Goal: Task Accomplishment & Management: Manage account settings

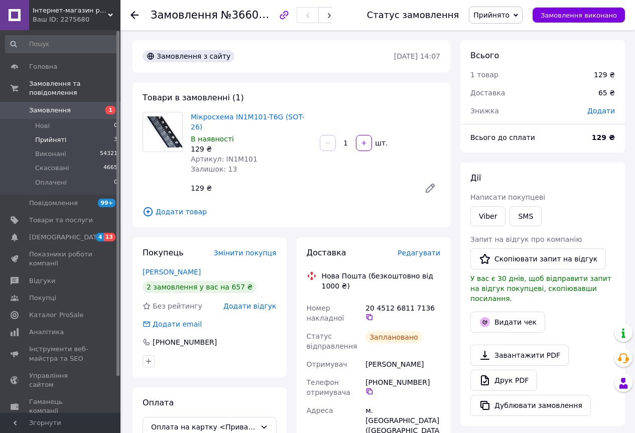
click at [53, 135] on span "Прийняті" at bounding box center [50, 139] width 31 height 9
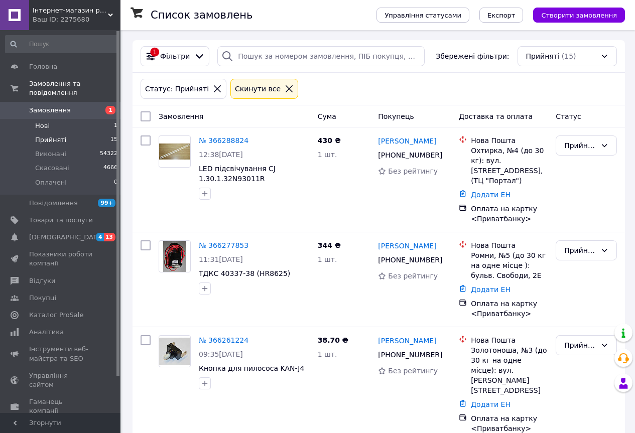
click at [44, 121] on span "Нові" at bounding box center [42, 125] width 15 height 9
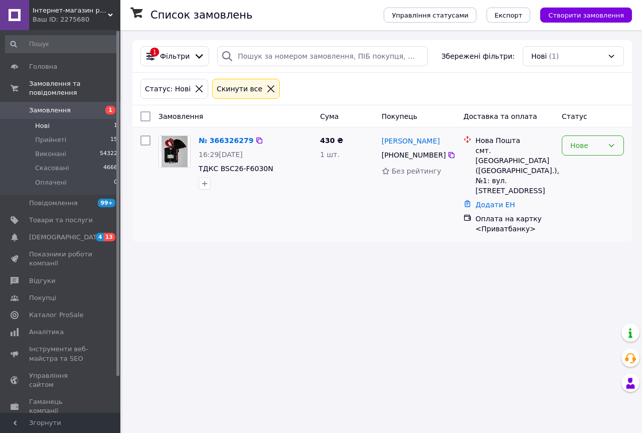
click at [577, 143] on div "Нове" at bounding box center [586, 145] width 33 height 11
click at [579, 164] on li "Прийнято" at bounding box center [592, 168] width 61 height 18
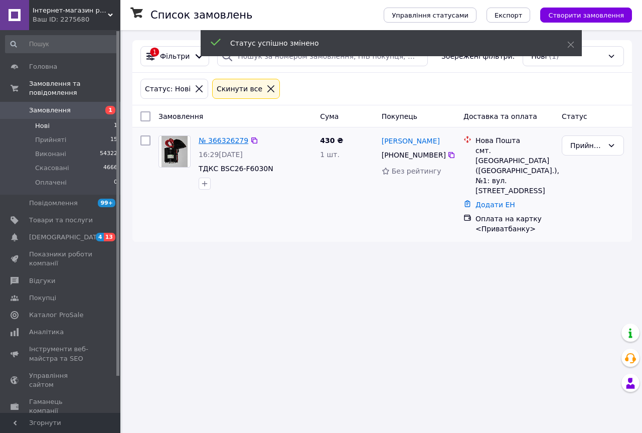
click at [216, 142] on link "№ 366326279" at bounding box center [224, 140] width 50 height 8
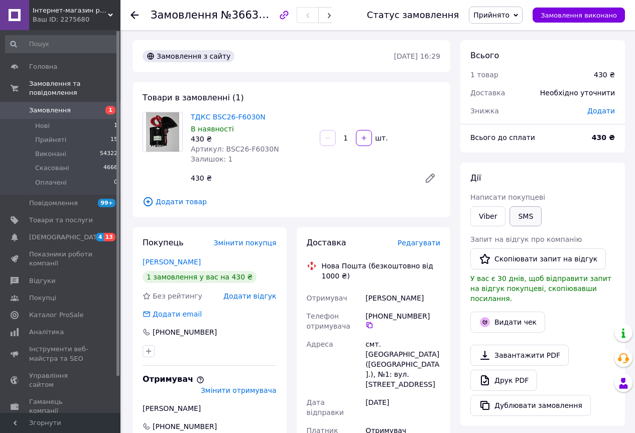
click at [519, 208] on button "SMS" at bounding box center [525, 216] width 32 height 20
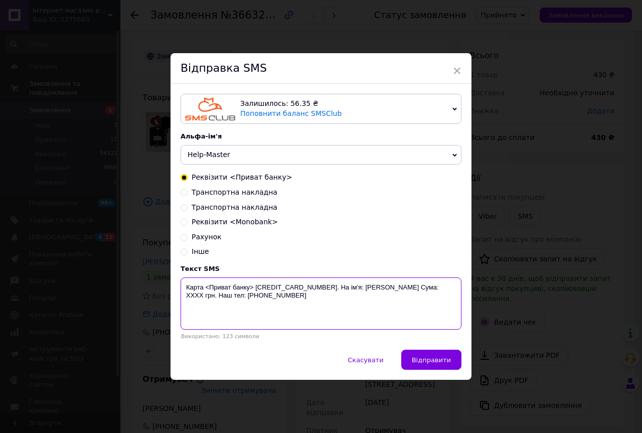
click at [254, 293] on textarea "Карта <Приват банку> 5168 7451 6254 3901. На ім'я: Кудрявцев Володимир Анатолій…" at bounding box center [321, 303] width 281 height 52
type textarea "Карта <Приват банку> 5168 7451 6254 3901. На ім'я: Кудрявцев Володимир Анатолій…"
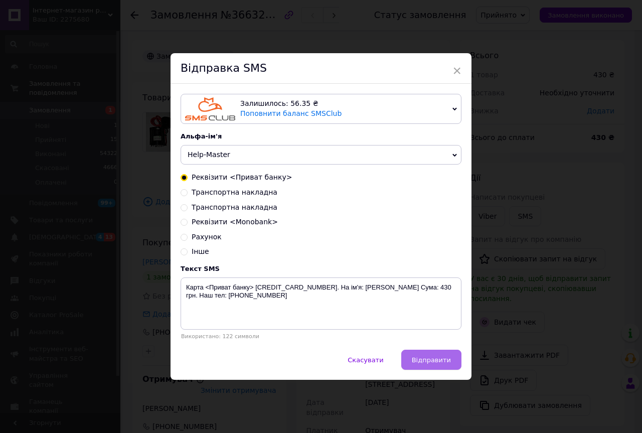
click at [437, 357] on span "Відправити" at bounding box center [431, 360] width 39 height 8
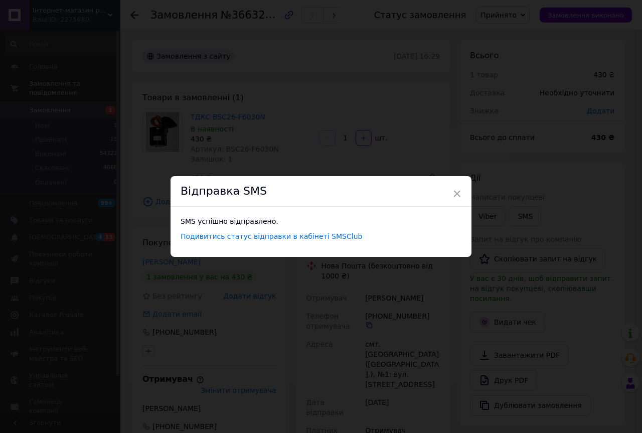
click at [383, 108] on div "× Відправка SMS SMS успішно відправлено. Подивитись статус відправки в кабінеті…" at bounding box center [321, 216] width 642 height 433
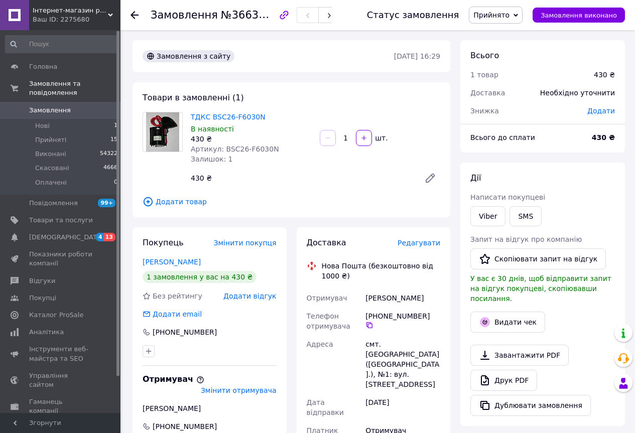
click at [255, 16] on span "№366326279" at bounding box center [256, 15] width 71 height 13
drag, startPoint x: 221, startPoint y: 149, endPoint x: 266, endPoint y: 146, distance: 45.2
click at [266, 146] on span "Артикул: BSC26-F6030N" at bounding box center [235, 149] width 88 height 8
copy span "BSC26-F6030N"
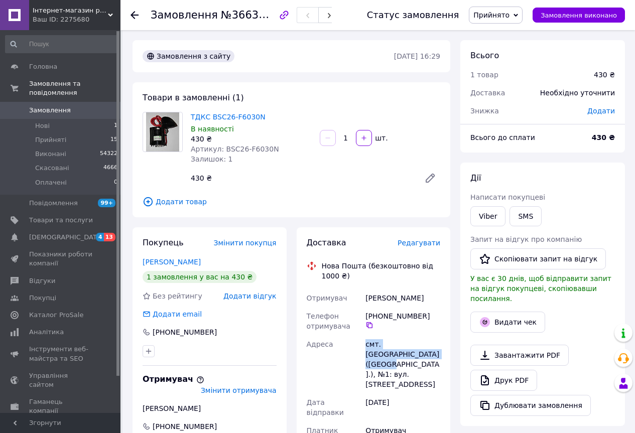
drag, startPoint x: 397, startPoint y: 354, endPoint x: 364, endPoint y: 346, distance: 33.6
click at [364, 346] on div "смт. Терни (Сумська обл.), №1: вул. Кооперативна, 4" at bounding box center [402, 364] width 79 height 58
copy div "смт. Терни (Сумська обл.), №1:"
click at [372, 322] on icon at bounding box center [369, 325] width 6 height 6
click at [372, 297] on div "Скляр Іван" at bounding box center [402, 298] width 79 height 18
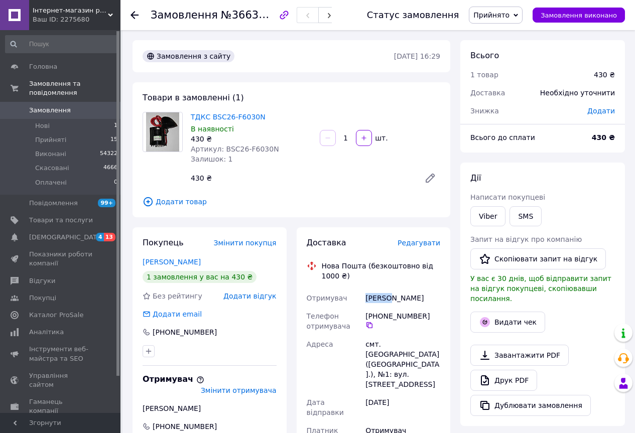
click at [372, 297] on div "Скляр Іван" at bounding box center [402, 298] width 79 height 18
copy div "Скляр Іван"
click at [201, 115] on link "ТДКС BSC26-F6030N" at bounding box center [228, 117] width 75 height 8
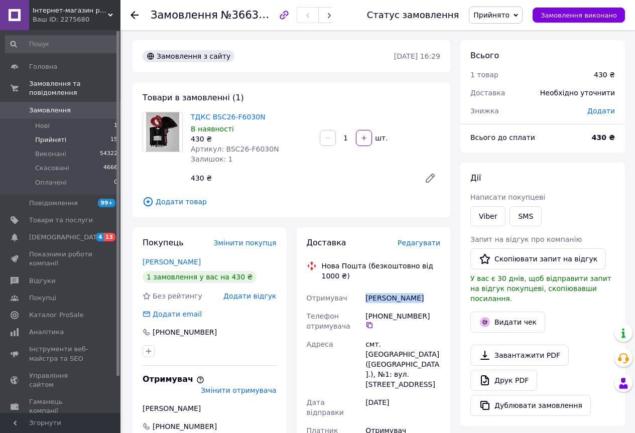
click at [55, 135] on span "Прийняті" at bounding box center [50, 139] width 31 height 9
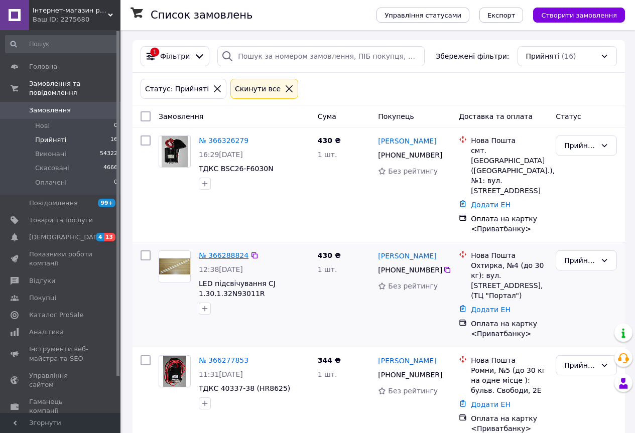
click at [224, 251] on link "№ 366288824" at bounding box center [224, 255] width 50 height 8
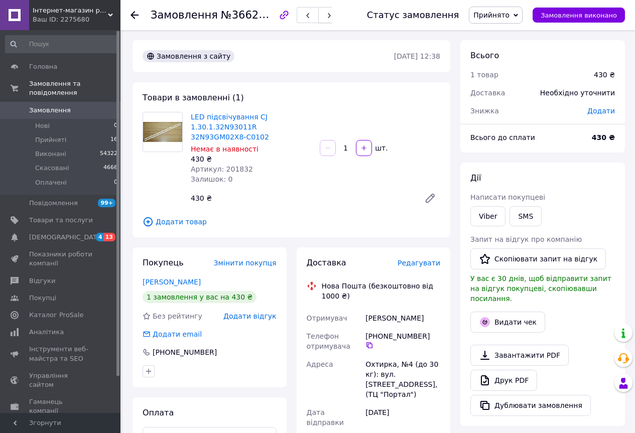
click at [332, 16] on icon "button" at bounding box center [329, 16] width 6 height 6
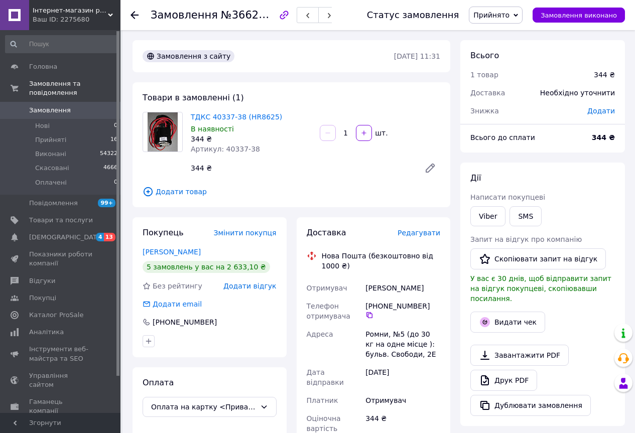
click at [418, 232] on span "Редагувати" at bounding box center [418, 233] width 43 height 8
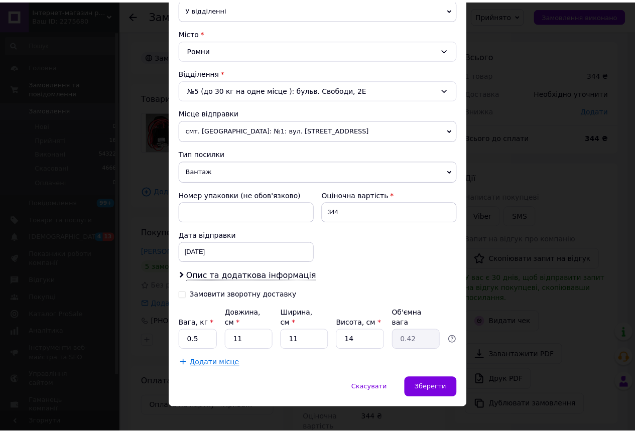
scroll to position [251, 0]
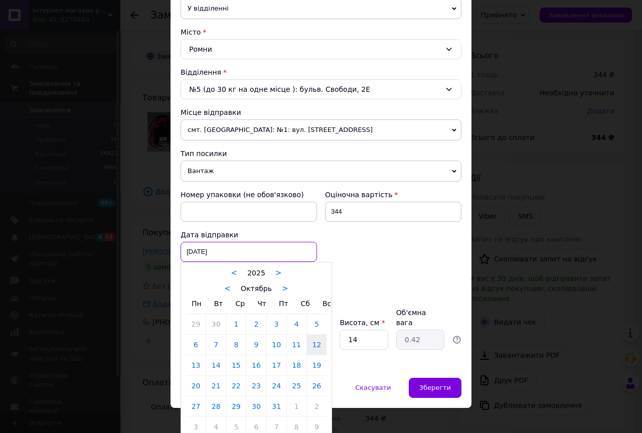
click at [215, 256] on div "12.10.2025 < 2025 > < Октябрь > Пн Вт Ср Чт Пт Сб Вс 29 30 1 2 3 4 5 6 7 8 9 10…" at bounding box center [249, 252] width 136 height 20
click at [195, 365] on link "13" at bounding box center [196, 365] width 20 height 20
type input "[DATE]"
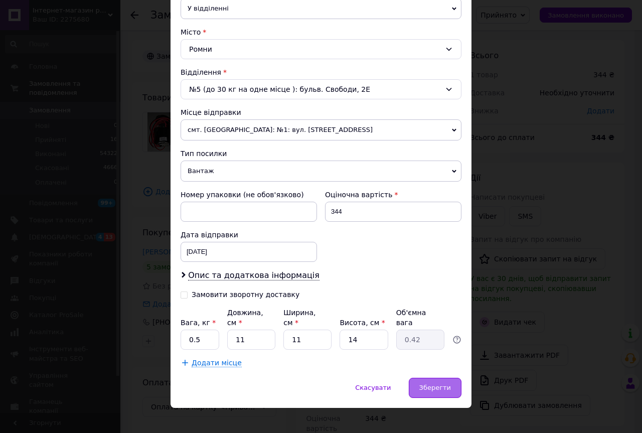
click at [430, 384] on span "Зберегти" at bounding box center [435, 388] width 32 height 8
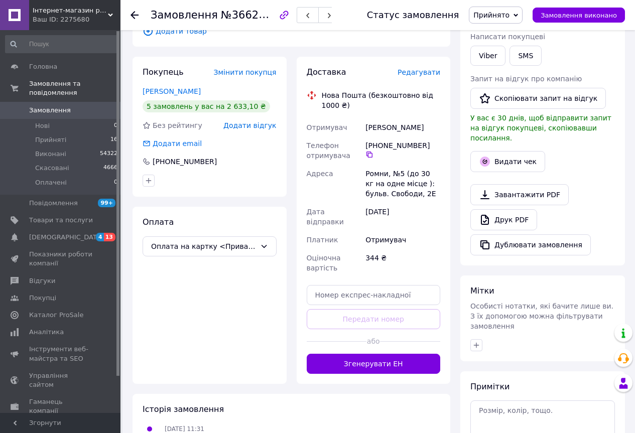
scroll to position [201, 0]
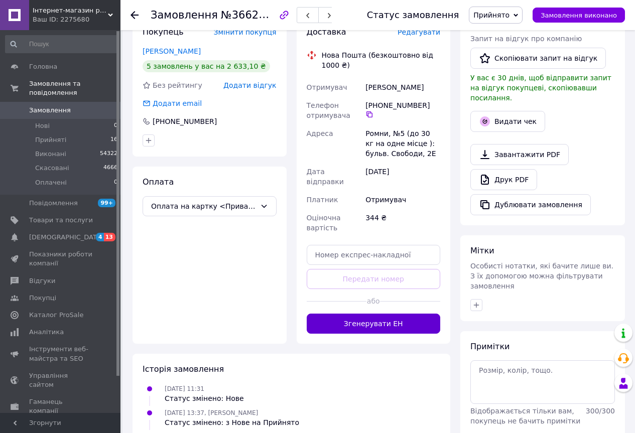
click at [377, 314] on button "Згенерувати ЕН" at bounding box center [374, 324] width 134 height 20
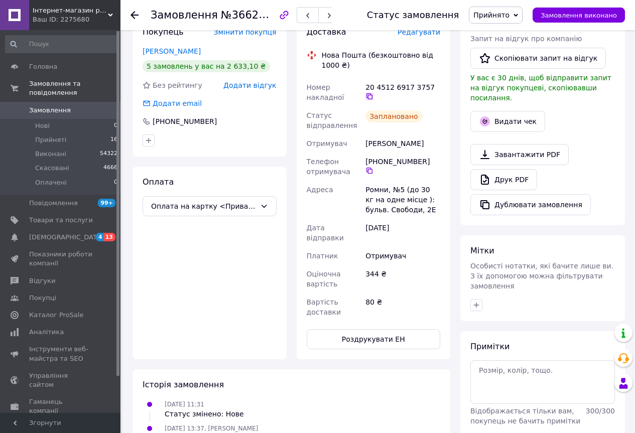
click at [372, 93] on icon at bounding box center [369, 96] width 6 height 6
click at [332, 14] on icon "button" at bounding box center [329, 16] width 6 height 6
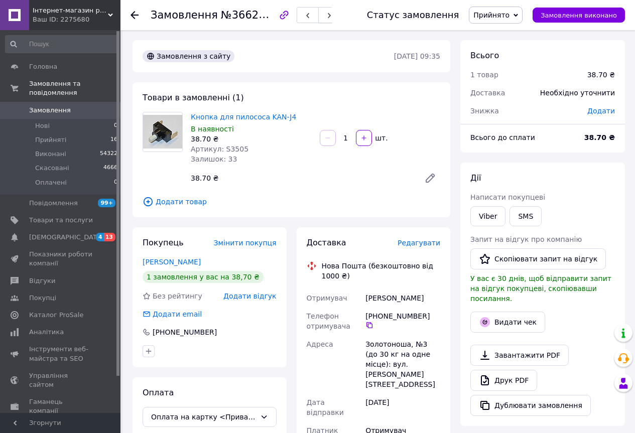
click at [332, 12] on span "button" at bounding box center [329, 16] width 6 height 8
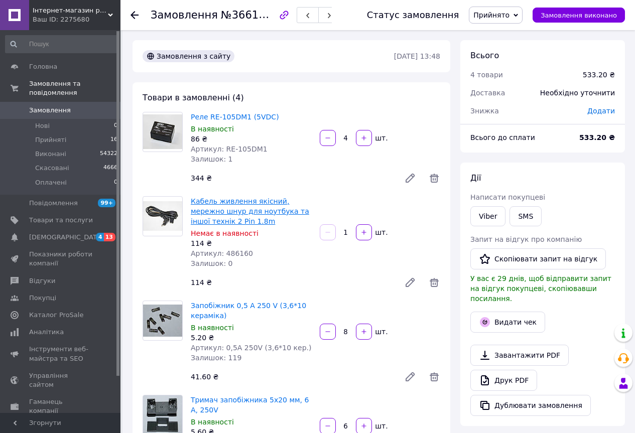
click at [240, 204] on link "Кабель живлення якісний, мережно шнур для ноутбука та іншої технік 2 Pin 1.8m" at bounding box center [250, 211] width 118 height 28
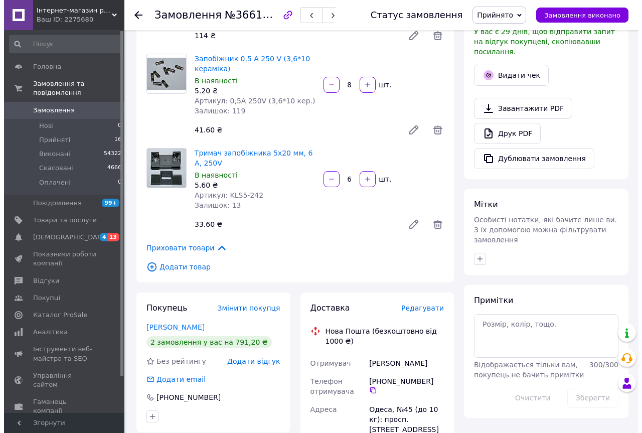
scroll to position [251, 0]
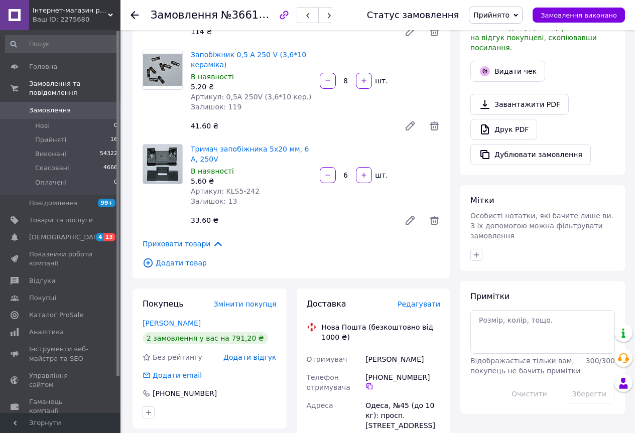
click at [419, 306] on span "Редагувати" at bounding box center [418, 304] width 43 height 8
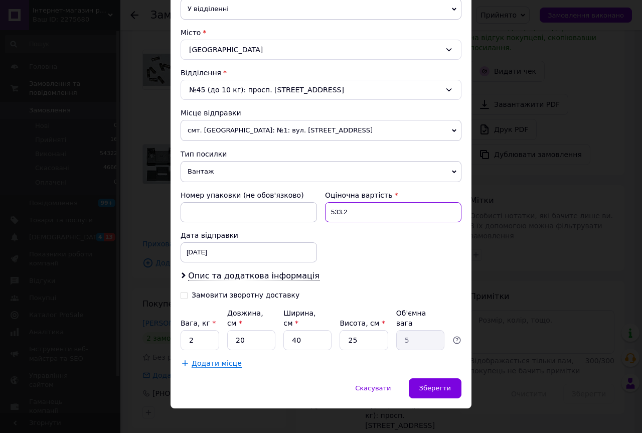
click at [349, 214] on input "533.2" at bounding box center [393, 212] width 136 height 20
type input "533"
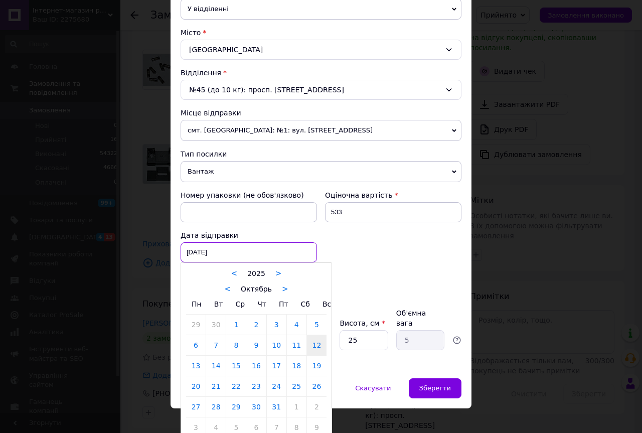
click at [208, 257] on div "12.10.2025 < 2025 > < Октябрь > Пн Вт Ср Чт Пт Сб Вс 29 30 1 2 3 4 5 6 7 8 9 10…" at bounding box center [249, 252] width 136 height 20
click at [193, 370] on link "13" at bounding box center [196, 366] width 20 height 20
type input "[DATE]"
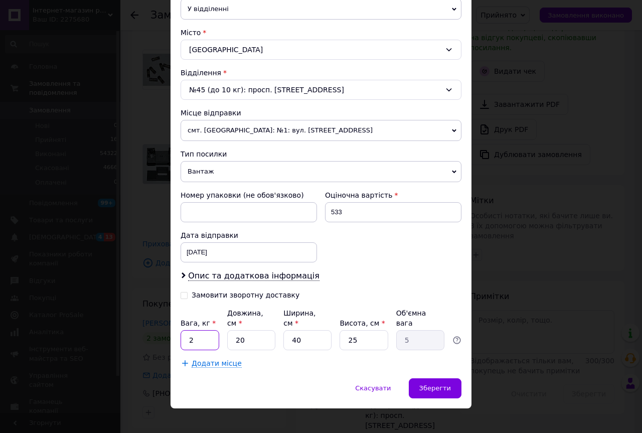
click at [197, 330] on input "2" at bounding box center [200, 340] width 39 height 20
type input "0.5"
click at [233, 330] on input "20" at bounding box center [251, 340] width 48 height 20
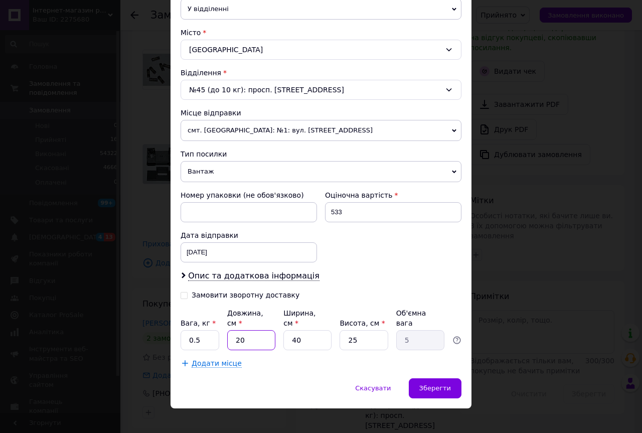
type input "1"
type input "0.25"
type input "11"
type input "2.75"
type input "11"
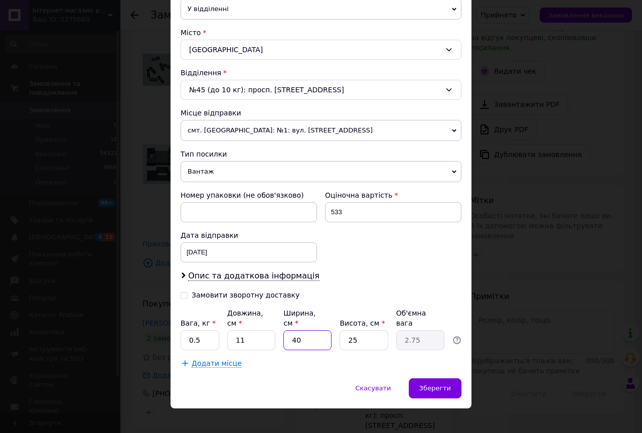
click at [288, 331] on input "40" at bounding box center [307, 340] width 48 height 20
type input "1"
type input "0.1"
type input "13"
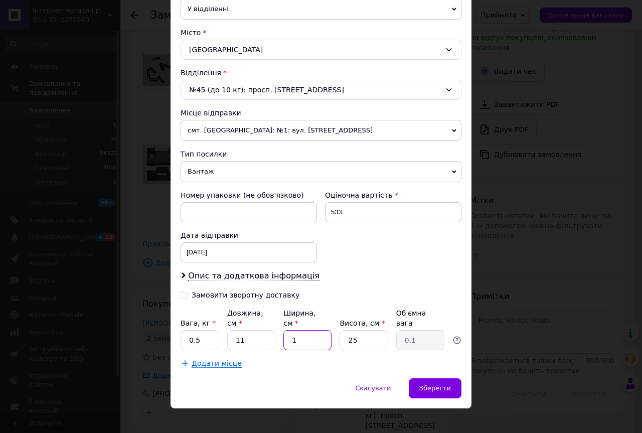
type input "0.89"
type input "13"
click at [340, 330] on input "25" at bounding box center [364, 340] width 48 height 20
type input "1"
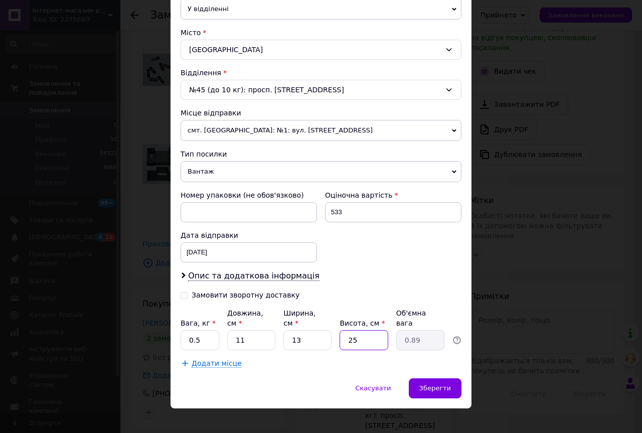
type input "0.1"
type input "14"
type input "0.5"
type input "14"
click at [429, 384] on span "Зберегти" at bounding box center [435, 388] width 32 height 8
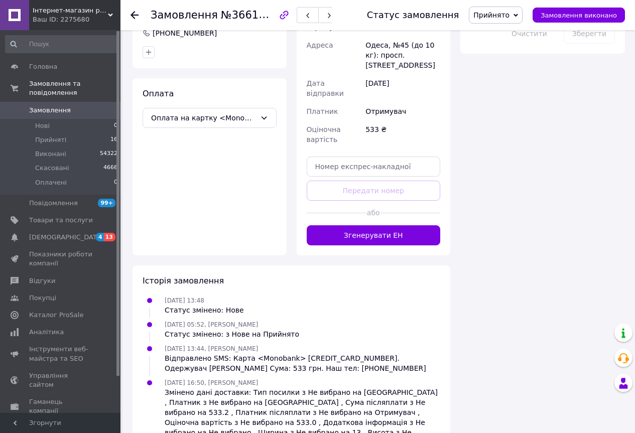
scroll to position [596, 0]
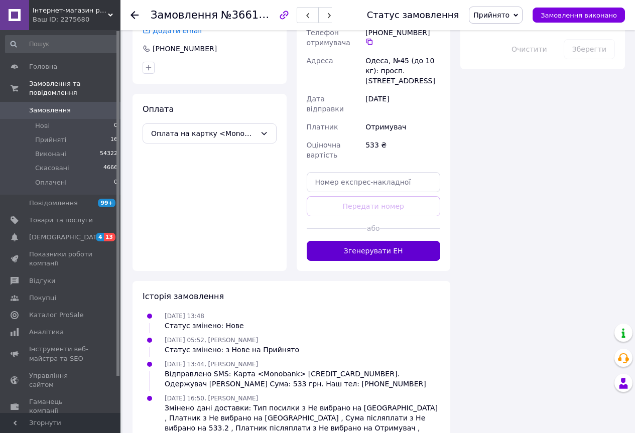
click at [375, 241] on button "Згенерувати ЕН" at bounding box center [374, 251] width 134 height 20
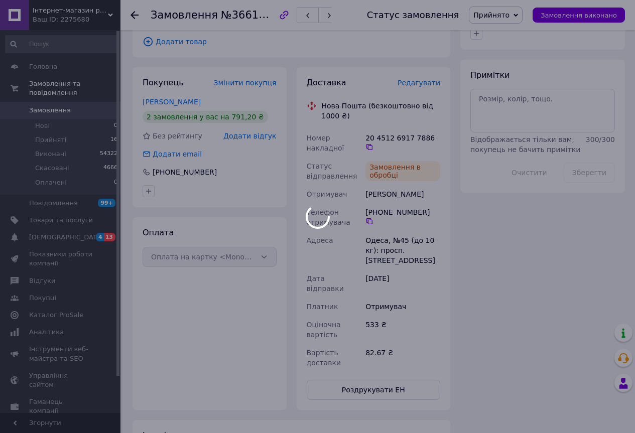
scroll to position [445, 0]
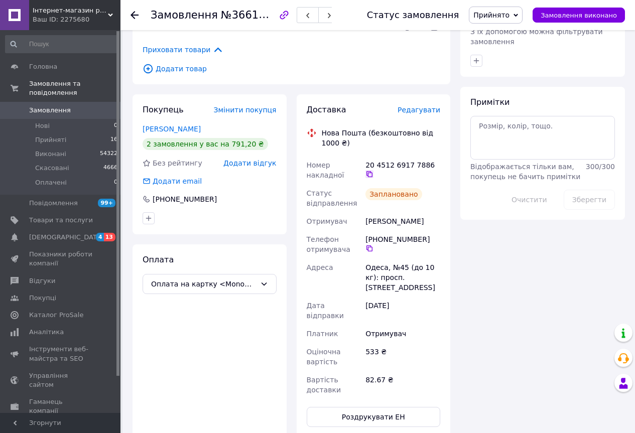
click at [373, 170] on icon at bounding box center [369, 174] width 8 height 8
click at [327, 14] on button "button" at bounding box center [329, 15] width 22 height 16
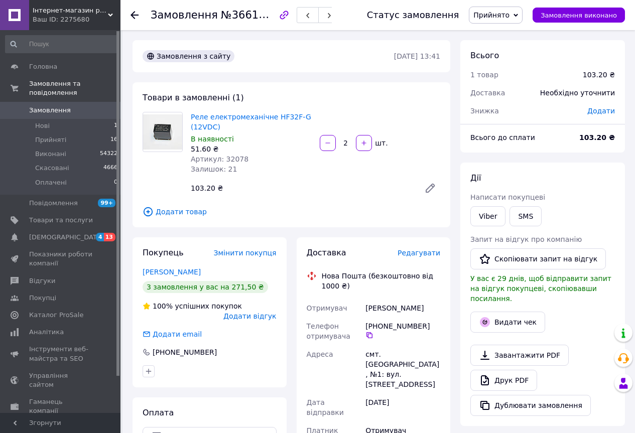
click at [414, 253] on span "Редагувати" at bounding box center [418, 253] width 43 height 8
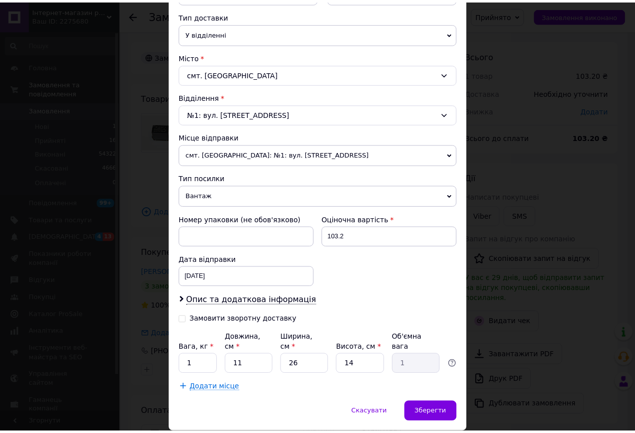
scroll to position [251, 0]
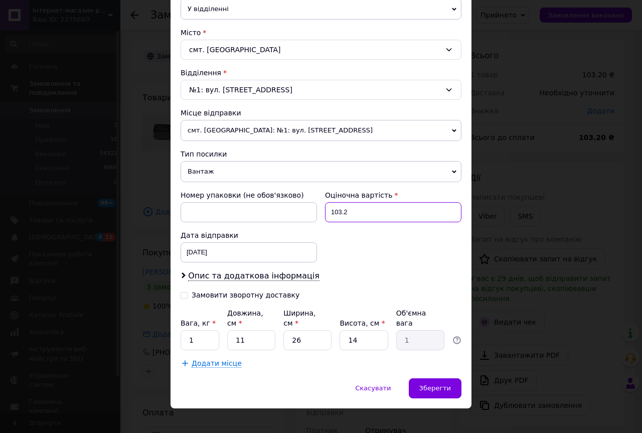
click at [360, 210] on input "103.2" at bounding box center [393, 212] width 136 height 20
type input "103"
click at [201, 333] on input "1" at bounding box center [200, 340] width 39 height 20
type input "0.5"
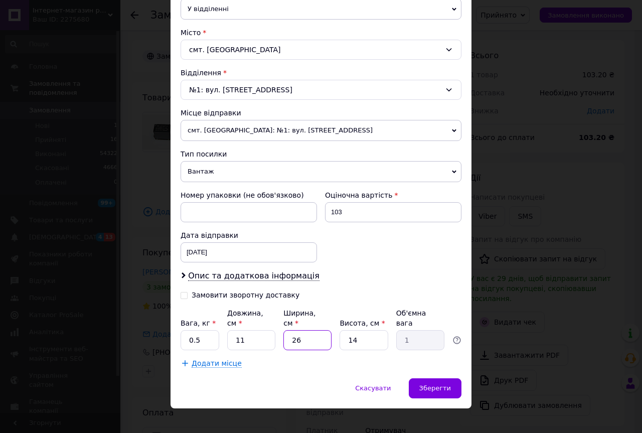
click at [300, 334] on input "26" at bounding box center [307, 340] width 48 height 20
click at [301, 334] on input "26" at bounding box center [307, 340] width 48 height 20
type input "1"
type input "0.1"
type input "13"
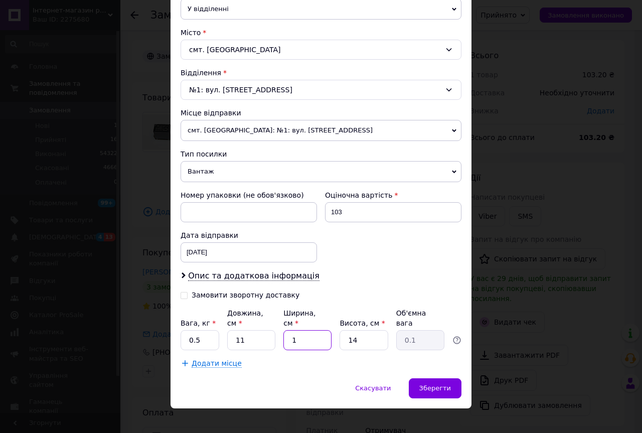
type input "0.5"
type input "13"
click at [429, 384] on span "Зберегти" at bounding box center [435, 388] width 32 height 8
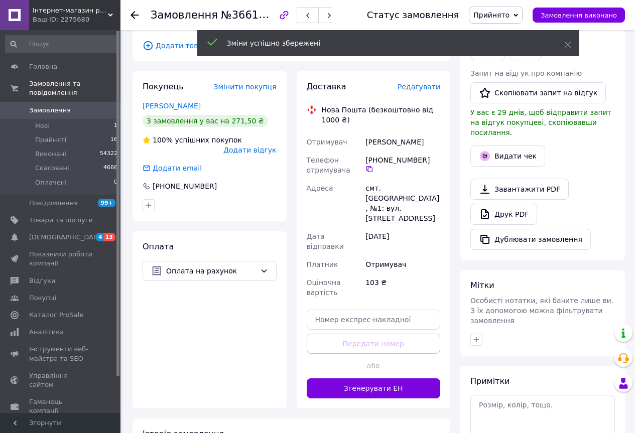
scroll to position [201, 0]
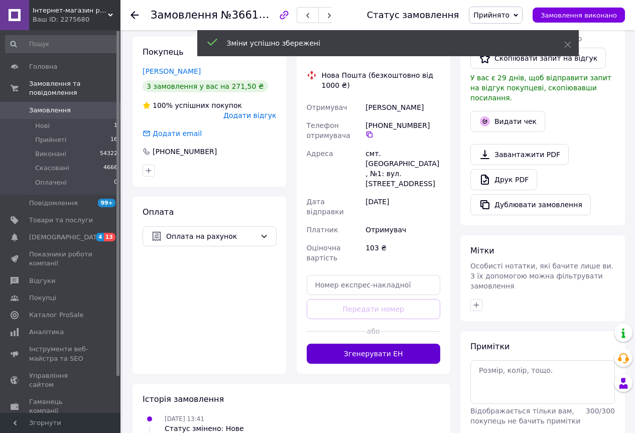
click at [382, 344] on button "Згенерувати ЕН" at bounding box center [374, 354] width 134 height 20
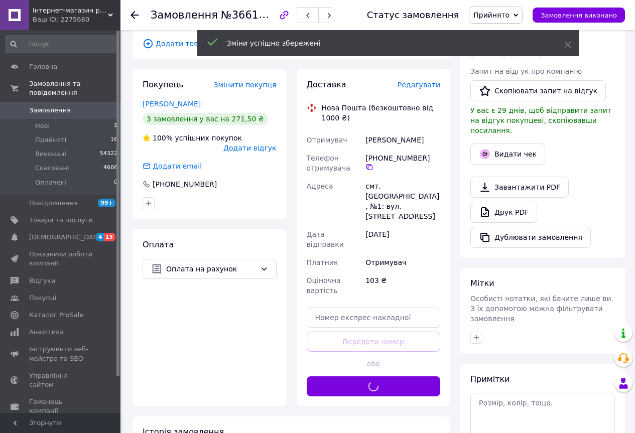
scroll to position [151, 0]
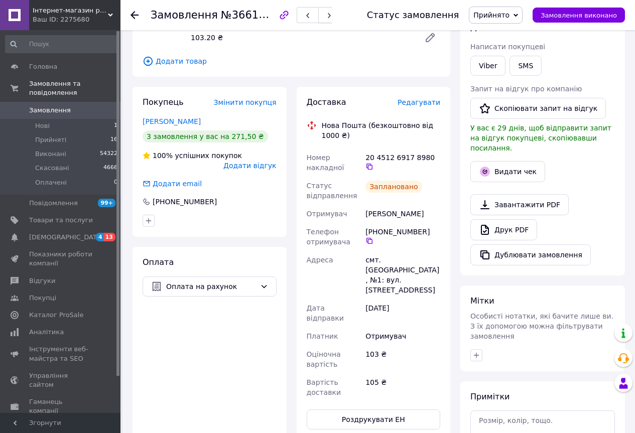
click at [332, 12] on span "button" at bounding box center [329, 16] width 6 height 8
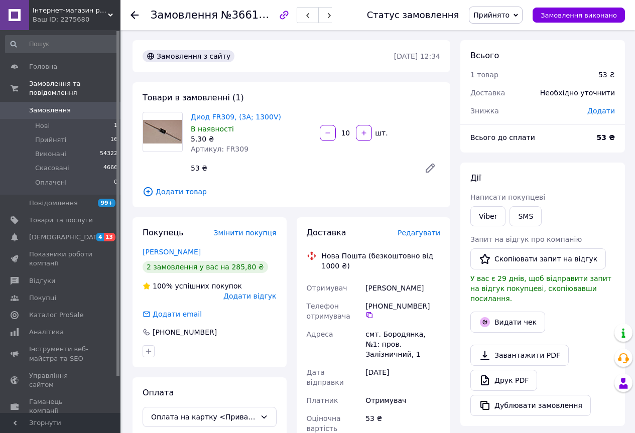
click at [422, 235] on span "Редагувати" at bounding box center [418, 233] width 43 height 8
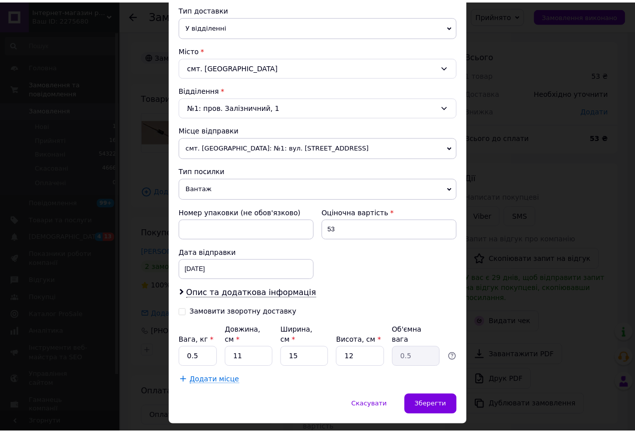
scroll to position [251, 0]
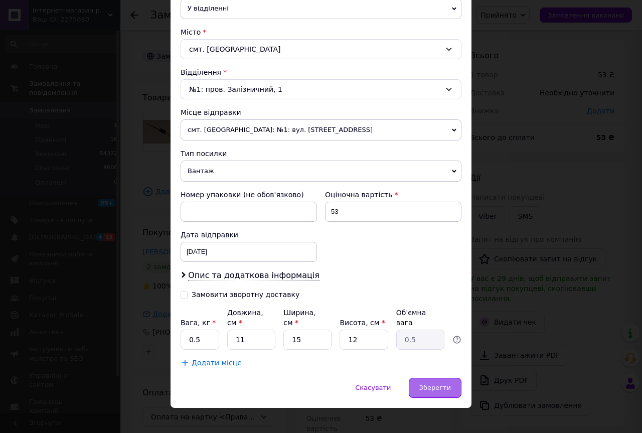
click at [431, 384] on span "Зберегти" at bounding box center [435, 388] width 32 height 8
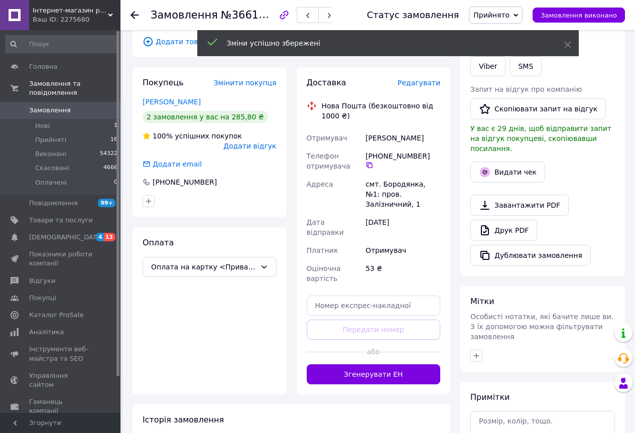
scroll to position [151, 0]
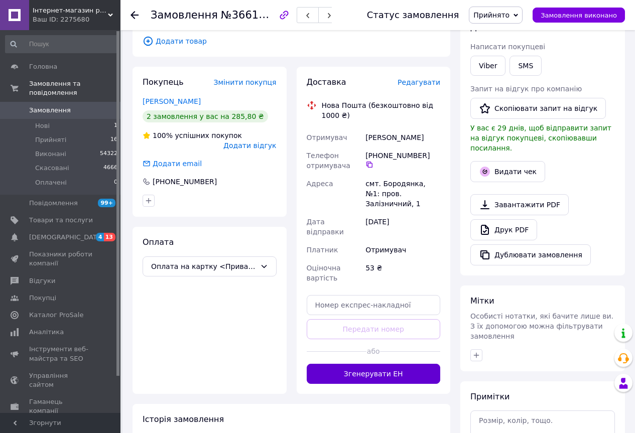
click at [382, 364] on button "Згенерувати ЕН" at bounding box center [374, 374] width 134 height 20
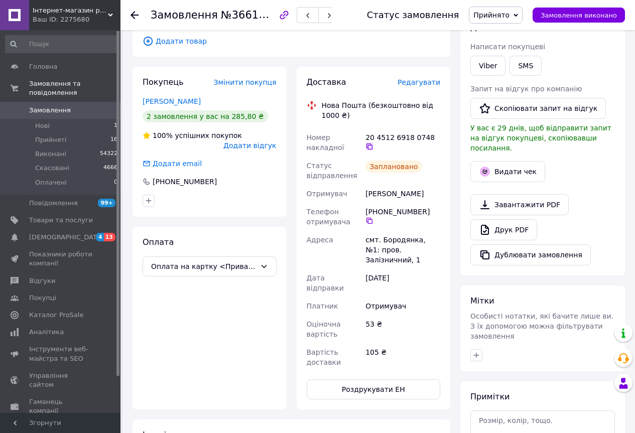
click at [372, 143] on icon at bounding box center [369, 146] width 6 height 6
click at [332, 18] on icon "button" at bounding box center [329, 16] width 6 height 6
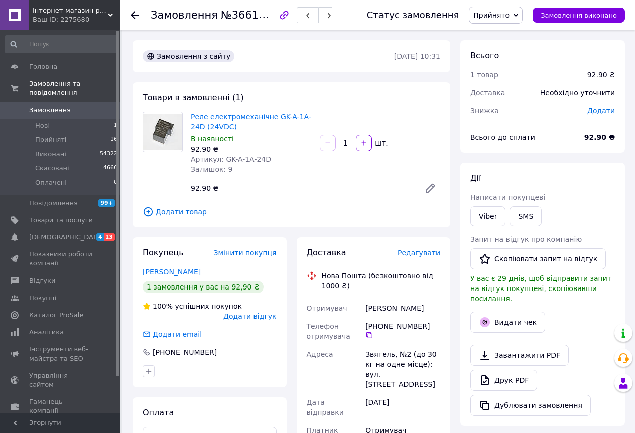
click at [418, 252] on span "Редагувати" at bounding box center [418, 253] width 43 height 8
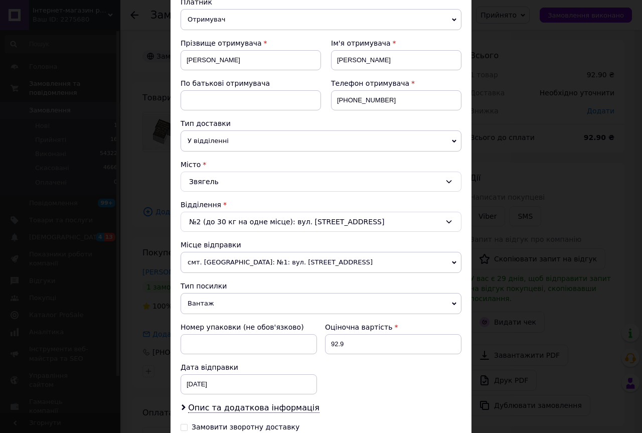
scroll to position [151, 0]
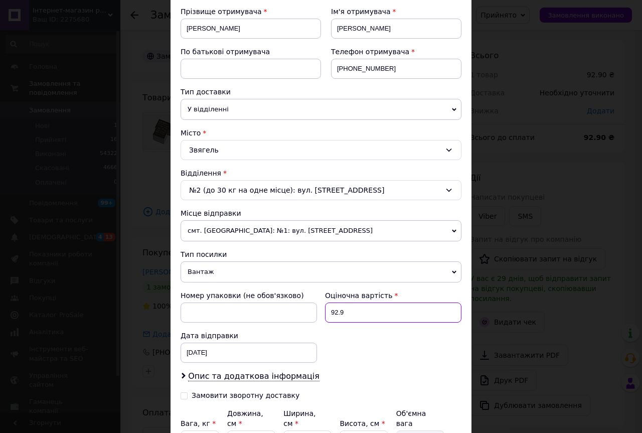
click at [352, 315] on input "92.9" at bounding box center [393, 313] width 136 height 20
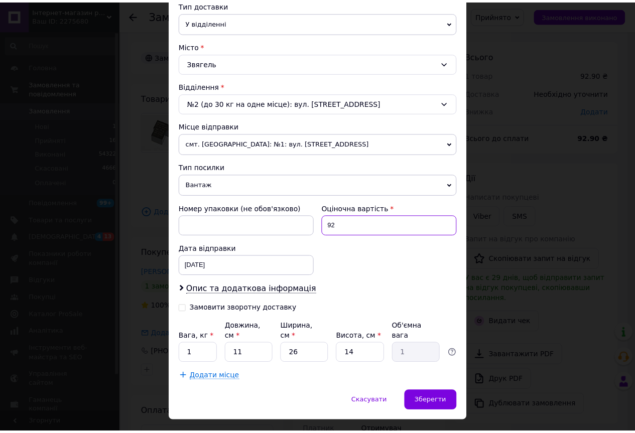
scroll to position [251, 0]
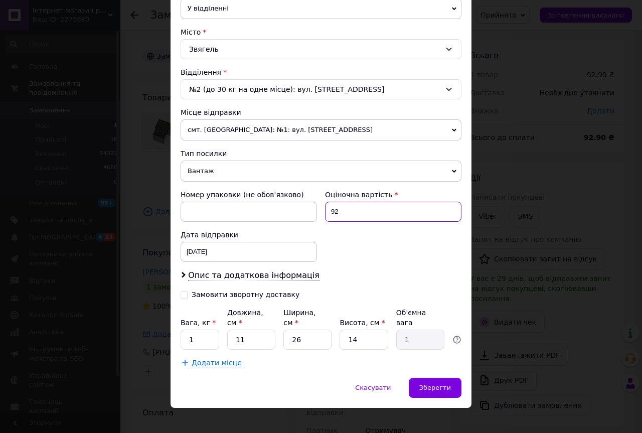
type input "92"
click at [193, 335] on input "1" at bounding box center [200, 340] width 39 height 20
click at [194, 334] on input "1" at bounding box center [200, 340] width 39 height 20
type input "0.5"
click at [304, 334] on input "26" at bounding box center [307, 340] width 48 height 20
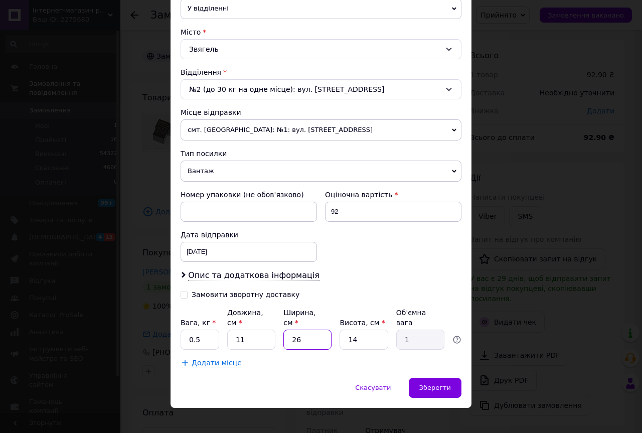
click at [304, 334] on input "26" at bounding box center [307, 340] width 48 height 20
type input "1"
type input "0.1"
type input "13"
type input "0.5"
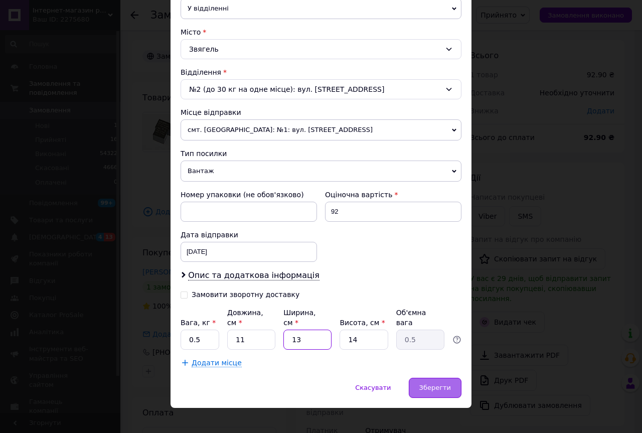
type input "13"
click at [428, 384] on span "Зберегти" at bounding box center [435, 388] width 32 height 8
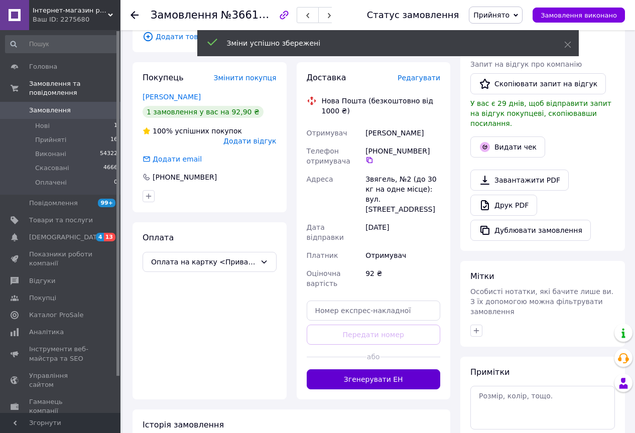
scroll to position [201, 0]
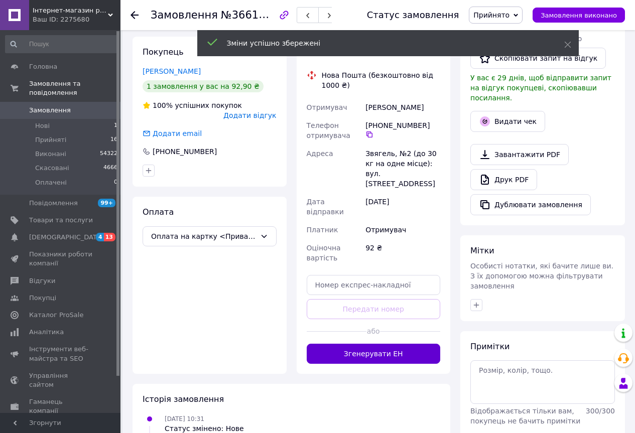
click at [387, 344] on button "Згенерувати ЕН" at bounding box center [374, 354] width 134 height 20
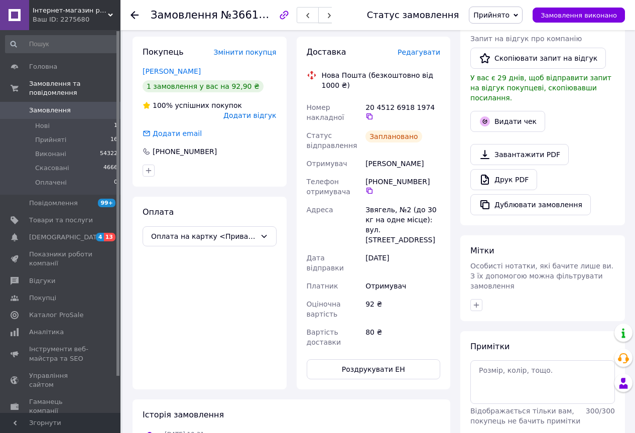
click at [331, 14] on icon "button" at bounding box center [329, 16] width 6 height 6
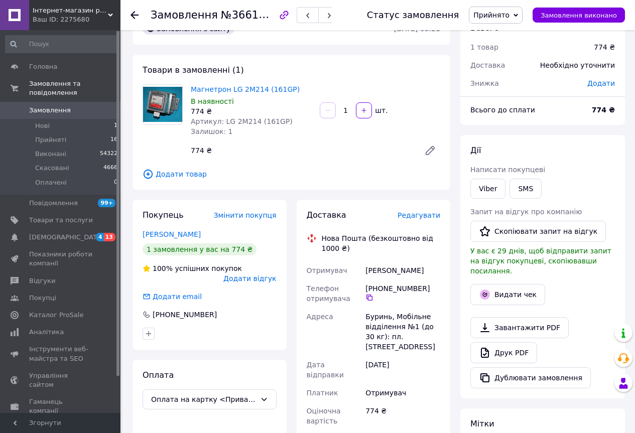
scroll to position [50, 0]
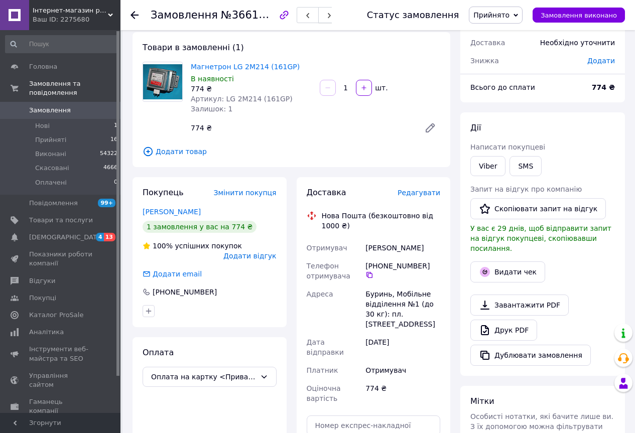
click at [334, 11] on button "button" at bounding box center [329, 15] width 22 height 16
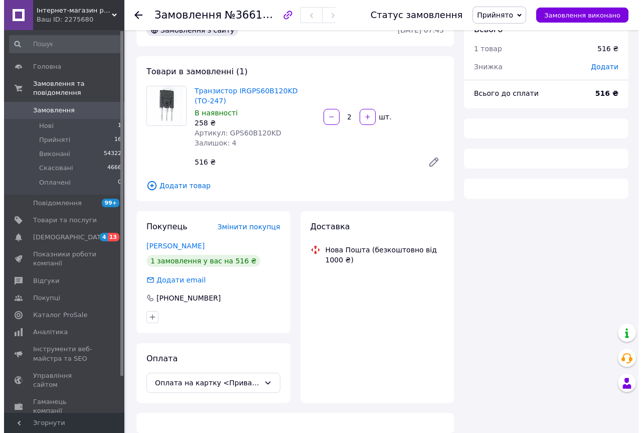
scroll to position [50, 0]
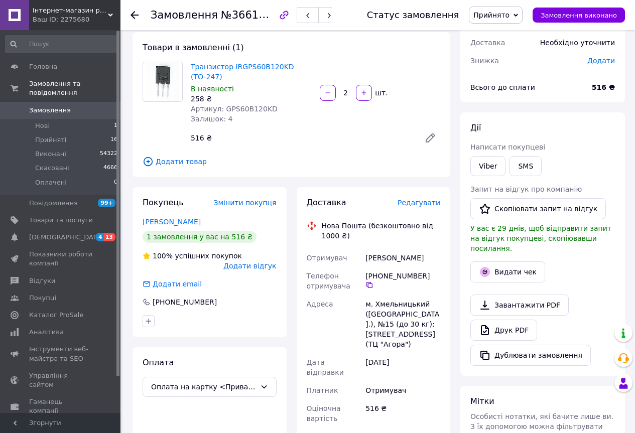
click at [247, 105] on span "Артикул: GPS60B120KD" at bounding box center [234, 109] width 87 height 8
copy span "GPS60B120KD"
click at [419, 199] on span "Редагувати" at bounding box center [418, 203] width 43 height 8
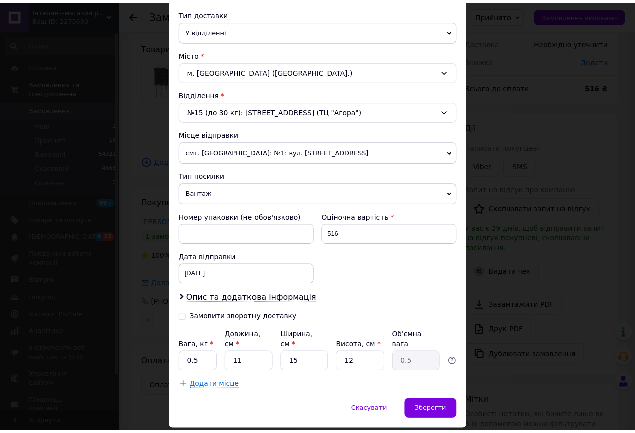
scroll to position [251, 0]
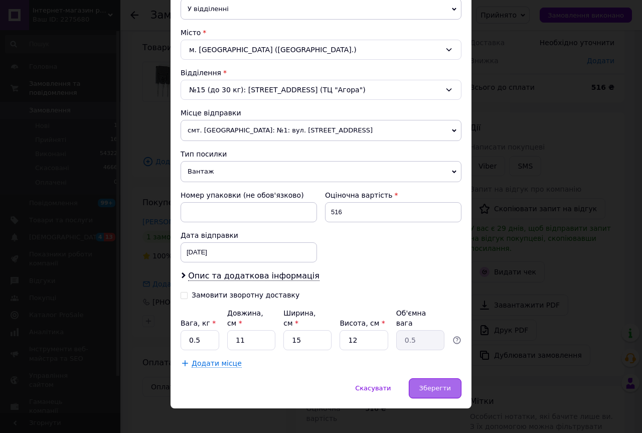
click at [432, 378] on div "Зберегти" at bounding box center [435, 388] width 53 height 20
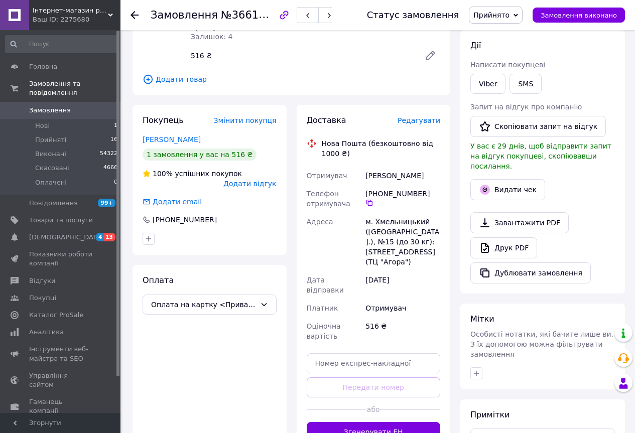
scroll to position [201, 0]
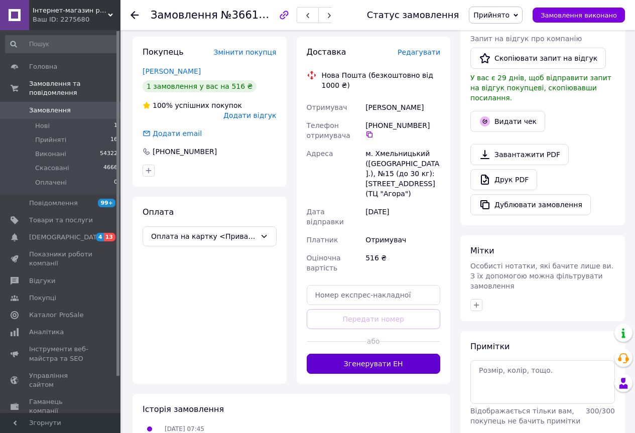
click at [378, 356] on button "Згенерувати ЕН" at bounding box center [374, 364] width 134 height 20
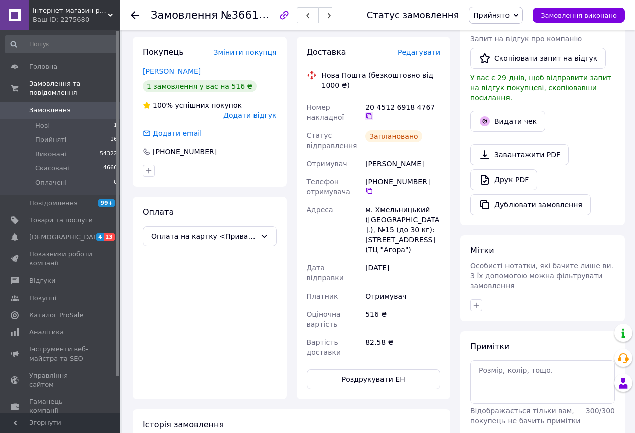
click at [372, 113] on icon at bounding box center [369, 116] width 6 height 6
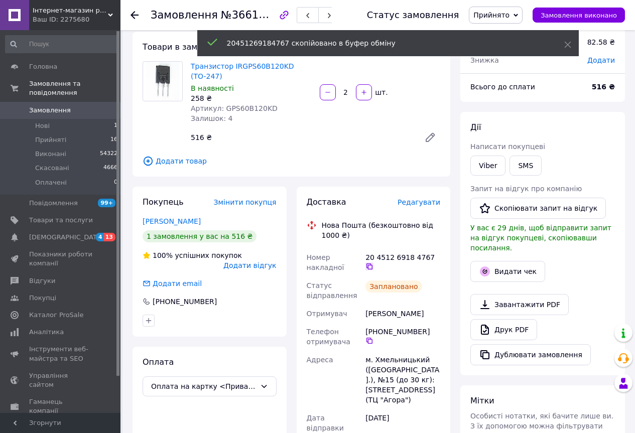
scroll to position [50, 0]
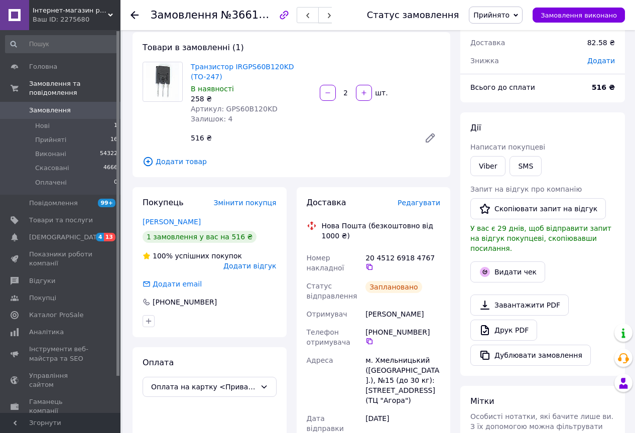
click at [332, 17] on icon "button" at bounding box center [329, 16] width 6 height 6
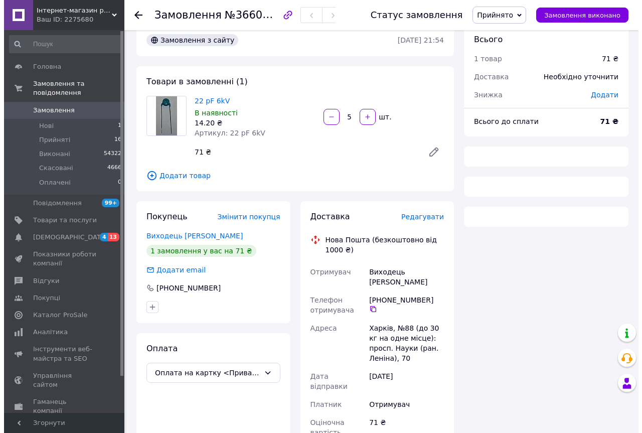
scroll to position [50, 0]
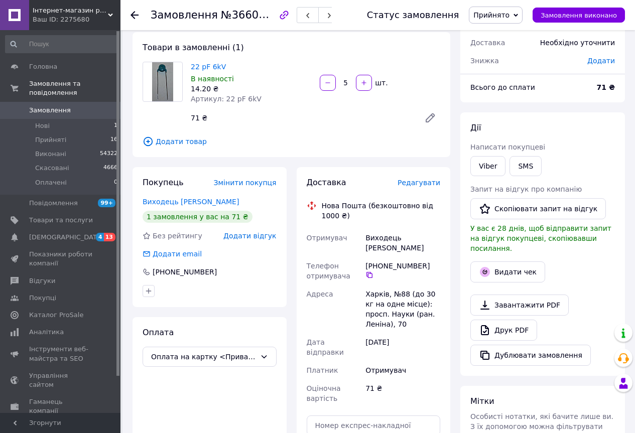
click at [426, 185] on span "Редагувати" at bounding box center [418, 183] width 43 height 8
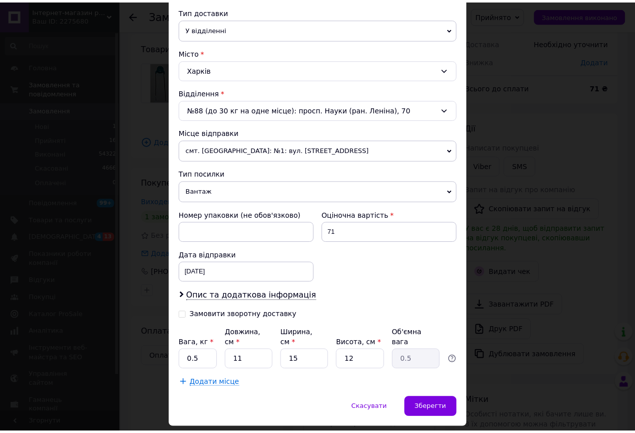
scroll to position [251, 0]
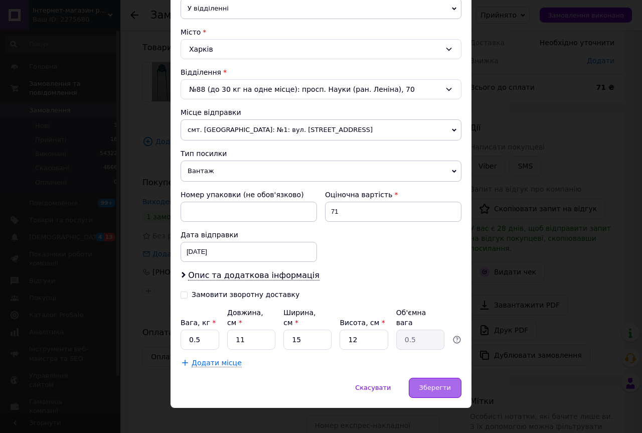
click at [439, 384] on span "Зберегти" at bounding box center [435, 388] width 32 height 8
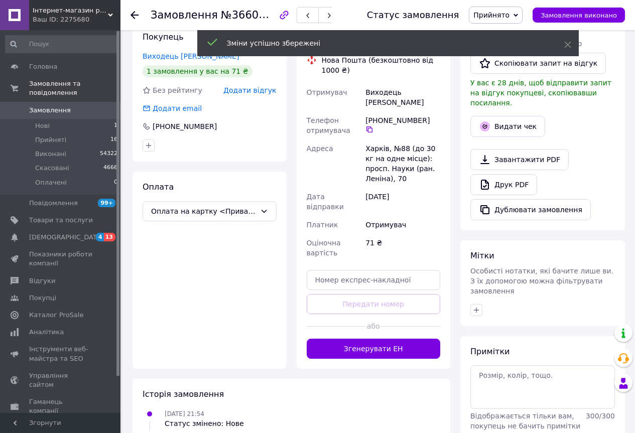
scroll to position [301, 0]
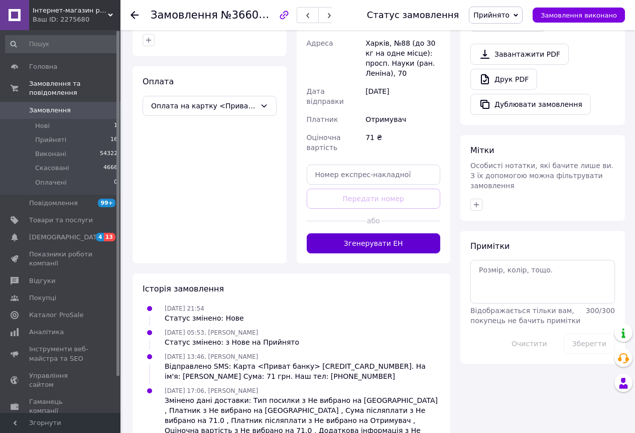
click at [361, 233] on button "Згенерувати ЕН" at bounding box center [374, 243] width 134 height 20
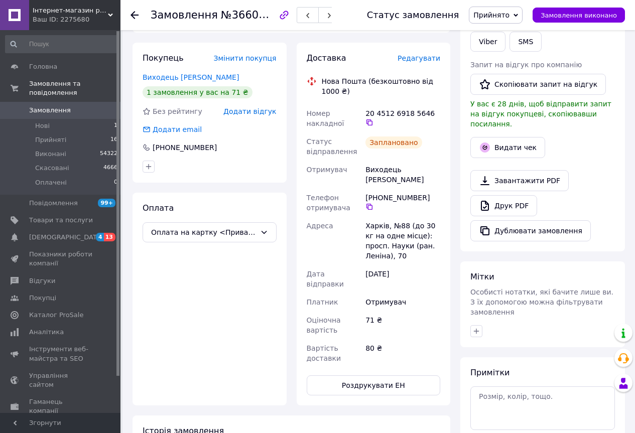
scroll to position [151, 0]
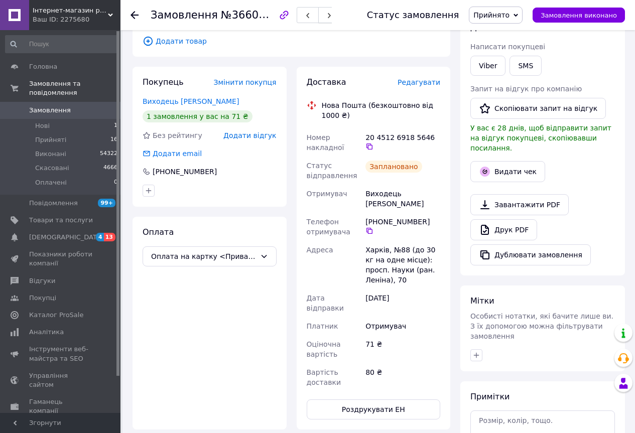
click at [326, 13] on button "button" at bounding box center [329, 15] width 22 height 16
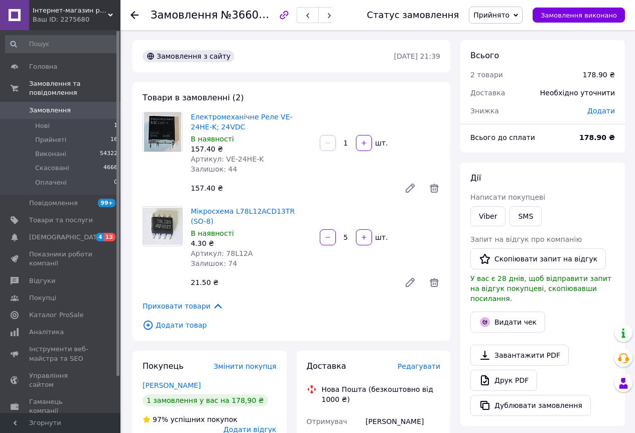
click at [298, 301] on div "Приховати товари" at bounding box center [291, 306] width 298 height 11
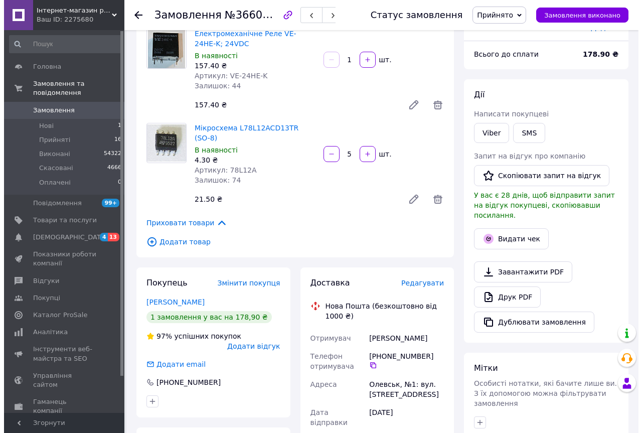
scroll to position [100, 0]
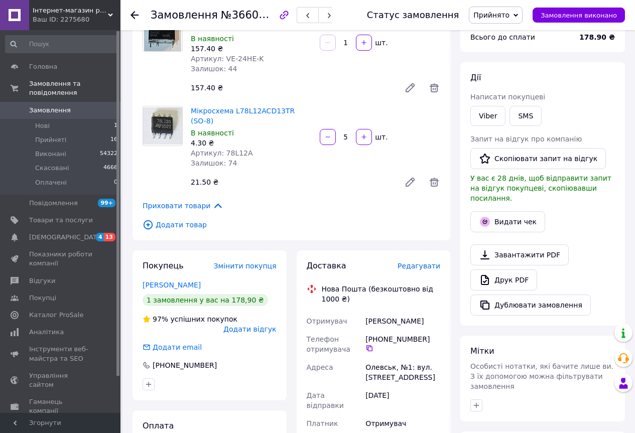
click at [420, 262] on span "Редагувати" at bounding box center [418, 266] width 43 height 8
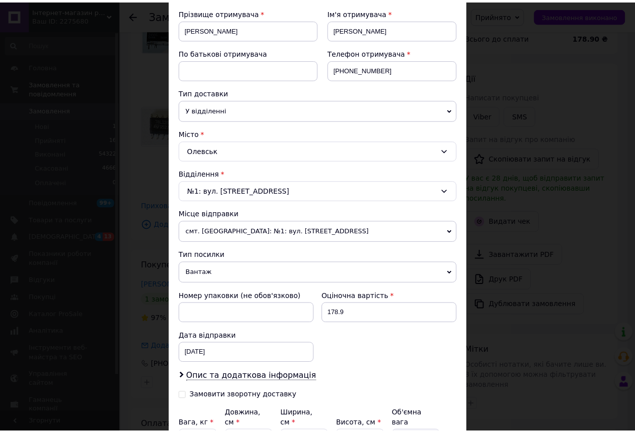
scroll to position [151, 0]
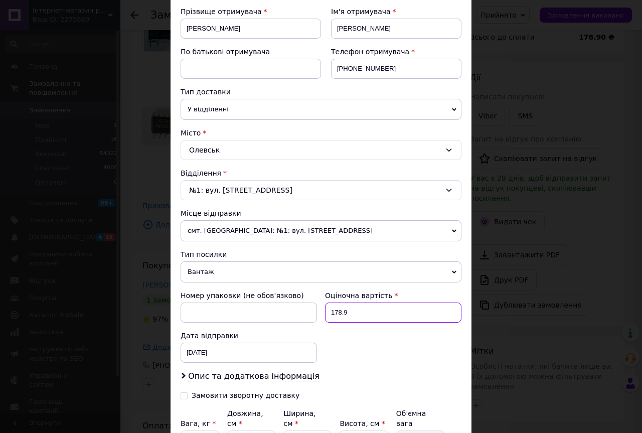
click at [350, 311] on input "178.9" at bounding box center [393, 313] width 136 height 20
type input "178"
click at [528, 205] on div "× Редагування доставки Спосіб доставки Нова Пошта (безкоштовно від 1000 ₴) Плат…" at bounding box center [321, 216] width 642 height 433
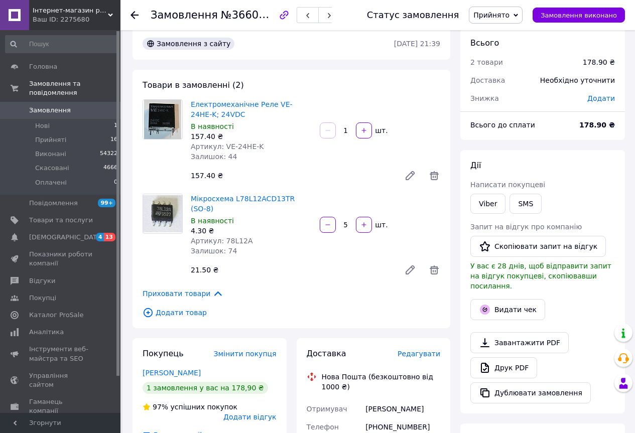
scroll to position [0, 0]
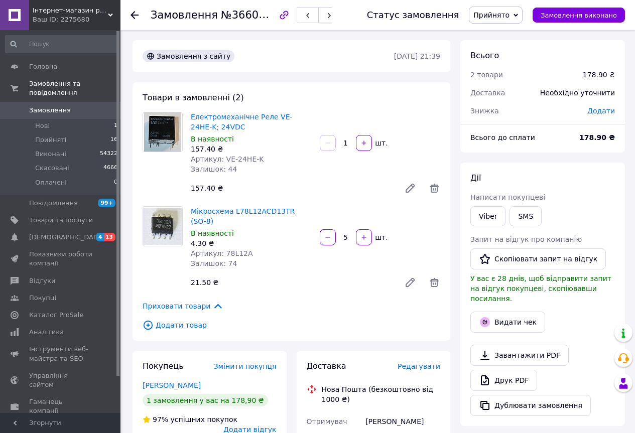
click at [328, 17] on icon "button" at bounding box center [329, 16] width 6 height 6
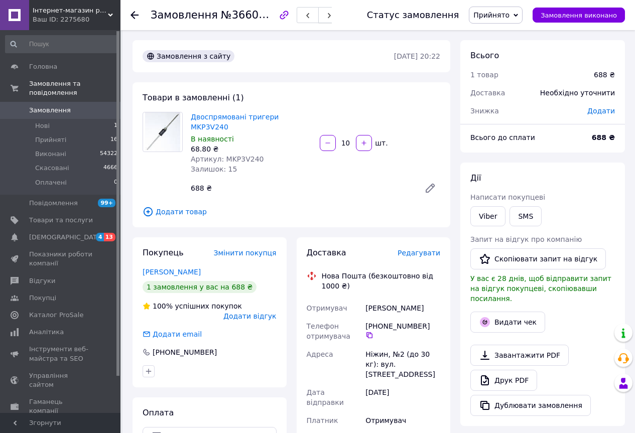
click at [335, 13] on button "button" at bounding box center [329, 15] width 22 height 16
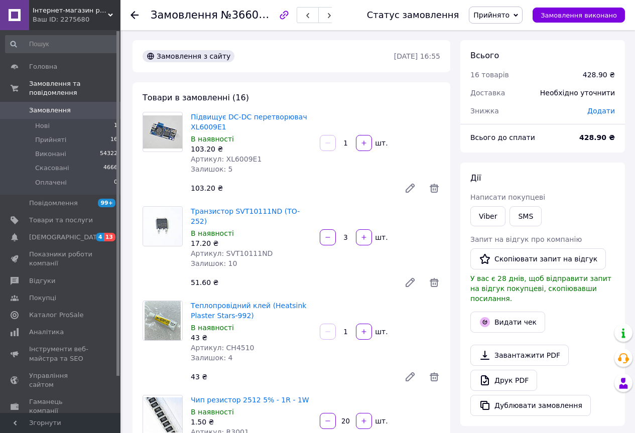
click at [237, 249] on span "Артикул: SVT10111ND" at bounding box center [232, 253] width 82 height 8
copy span "SVT10111ND"
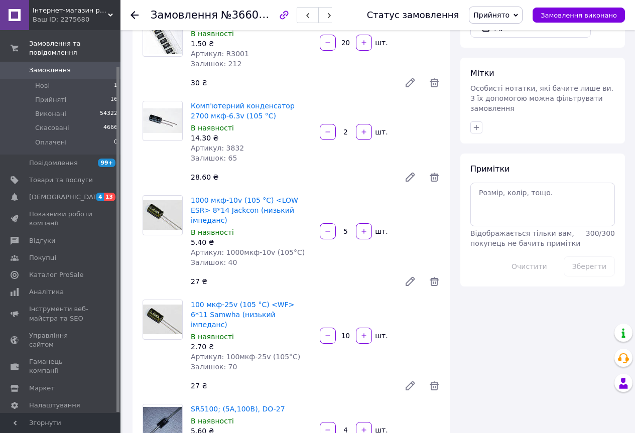
scroll to position [401, 0]
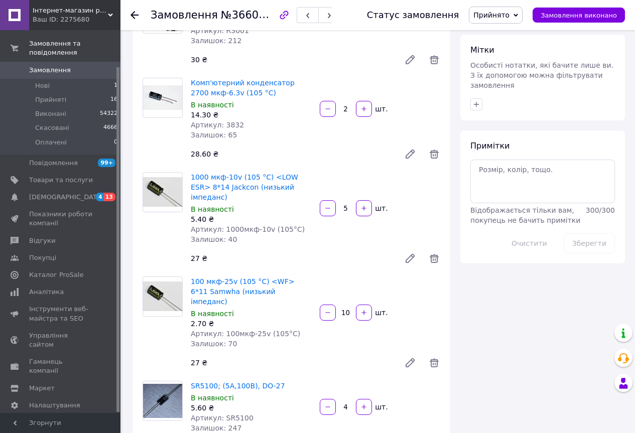
drag, startPoint x: 206, startPoint y: 291, endPoint x: 572, endPoint y: 302, distance: 366.4
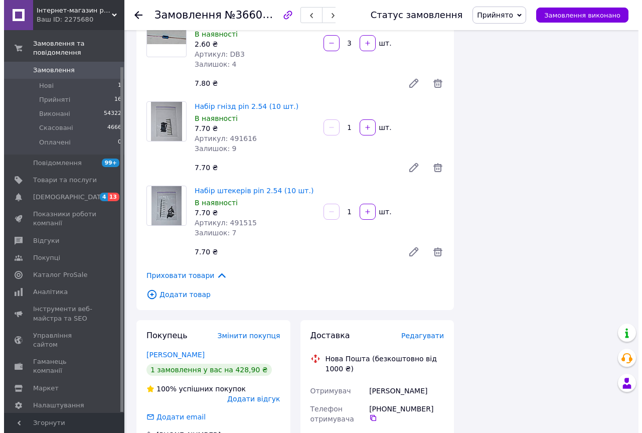
scroll to position [1355, 0]
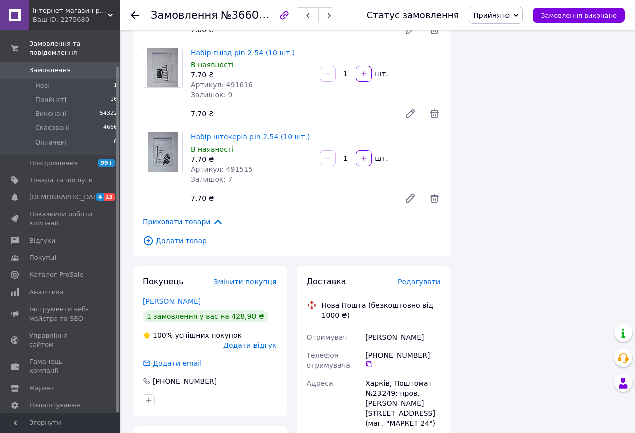
click at [435, 278] on span "Редагувати" at bounding box center [418, 282] width 43 height 8
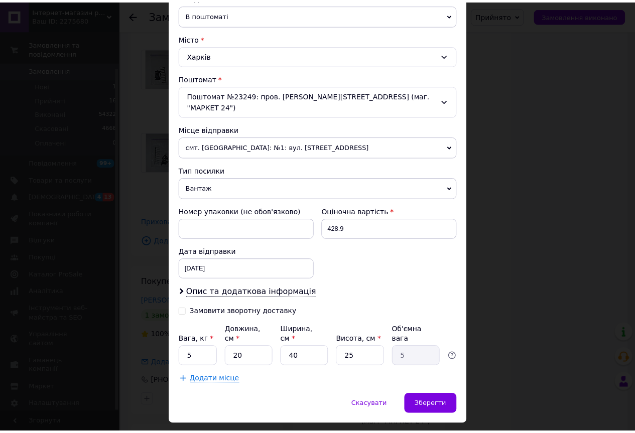
scroll to position [251, 0]
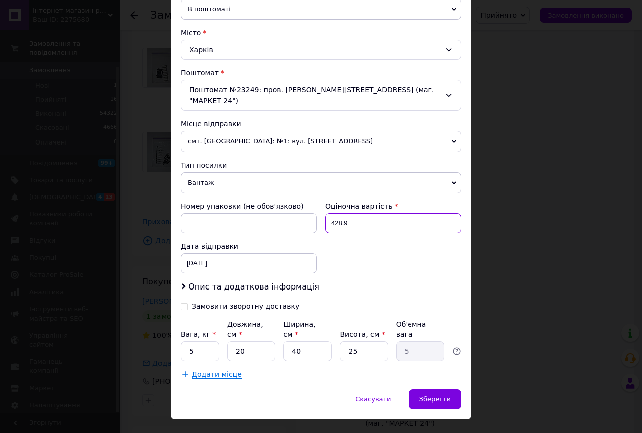
click at [358, 213] on input "428.9" at bounding box center [393, 223] width 136 height 20
type input "428"
click at [200, 254] on div "12.10.2025 < 2025 > < Октябрь > Пн Вт Ср Чт Пт Сб Вс 29 30 1 2 3 4 5 6 7 8 9 10…" at bounding box center [249, 263] width 136 height 20
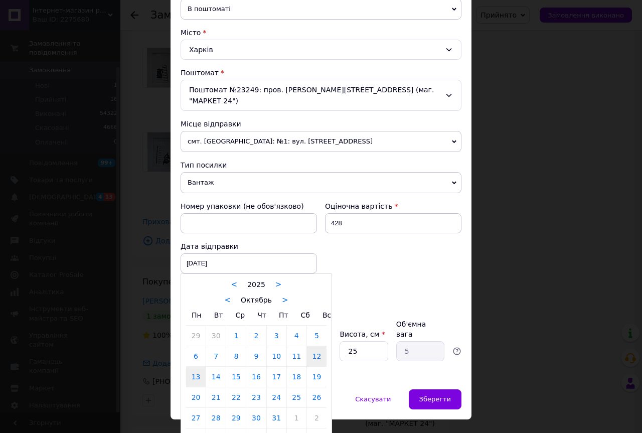
click at [195, 368] on link "13" at bounding box center [196, 377] width 20 height 20
type input "[DATE]"
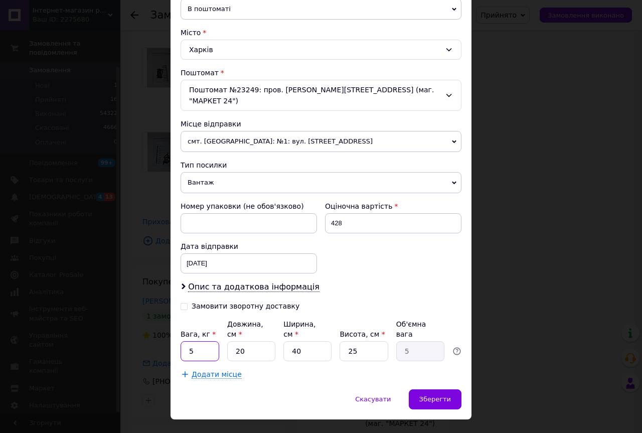
click at [193, 341] on input "5" at bounding box center [200, 351] width 39 height 20
type input "0.5"
click at [247, 341] on input "20" at bounding box center [251, 351] width 48 height 20
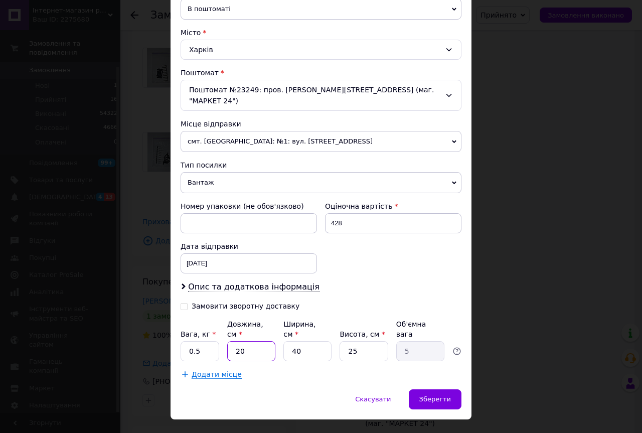
type input "1"
type input "0.25"
type input "11"
type input "2.75"
type input "11"
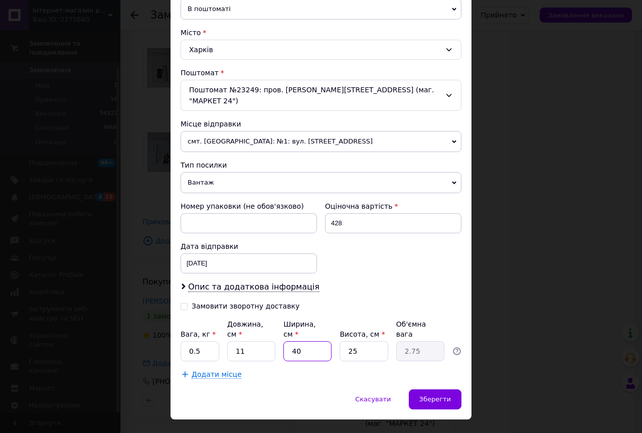
click at [286, 341] on input "40" at bounding box center [307, 351] width 48 height 20
type input "1"
type input "0.1"
type input "13"
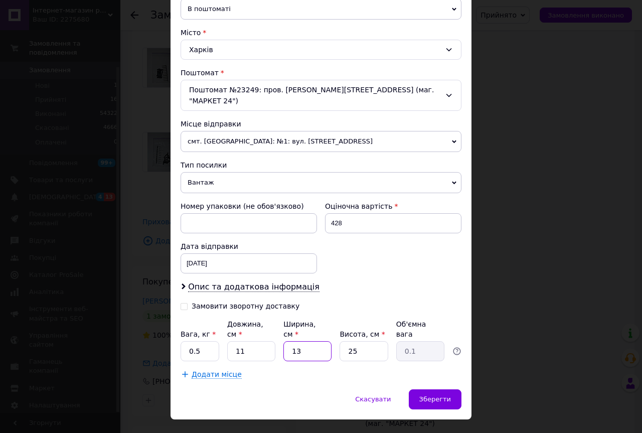
type input "0.89"
type input "13"
click at [359, 341] on input "25" at bounding box center [364, 351] width 48 height 20
type input "1"
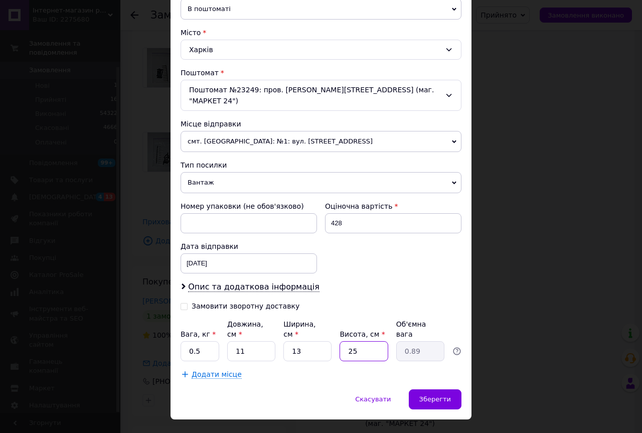
type input "0.1"
type input "14"
type input "0.5"
type input "14"
click at [438, 395] on span "Зберегти" at bounding box center [435, 399] width 32 height 8
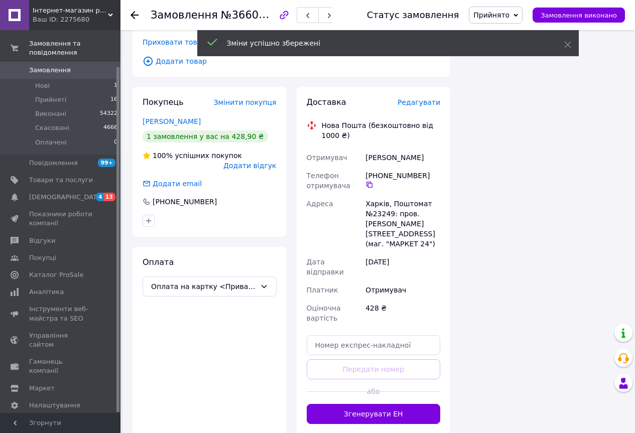
scroll to position [1555, 0]
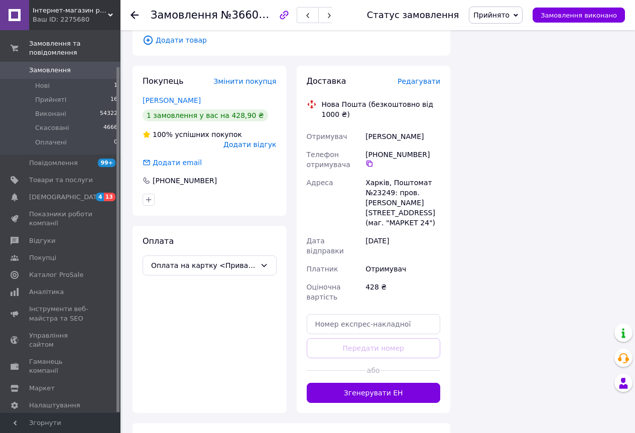
click at [364, 383] on button "Згенерувати ЕН" at bounding box center [374, 393] width 134 height 20
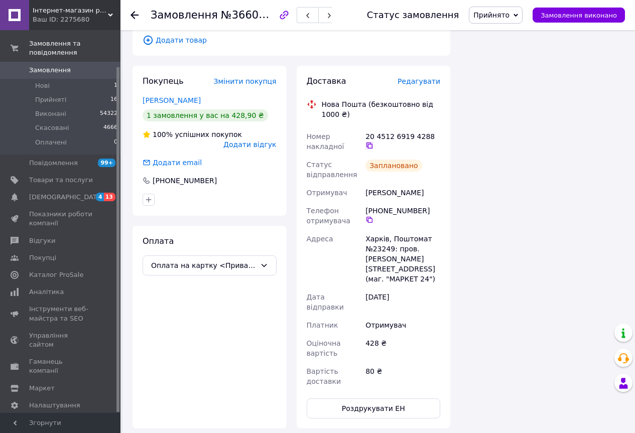
click at [373, 141] on icon at bounding box center [369, 145] width 8 height 8
click at [328, 13] on icon "button" at bounding box center [329, 16] width 6 height 6
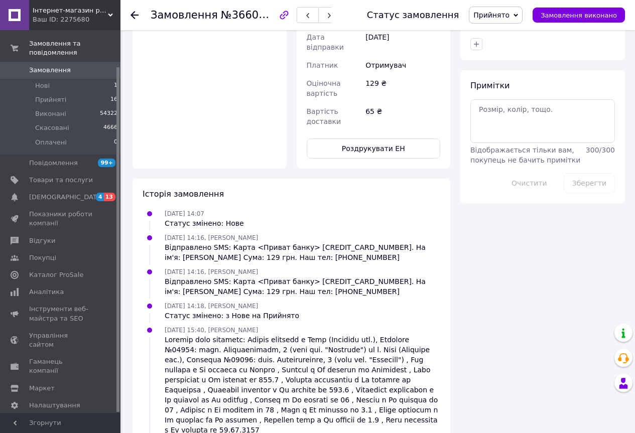
scroll to position [60, 0]
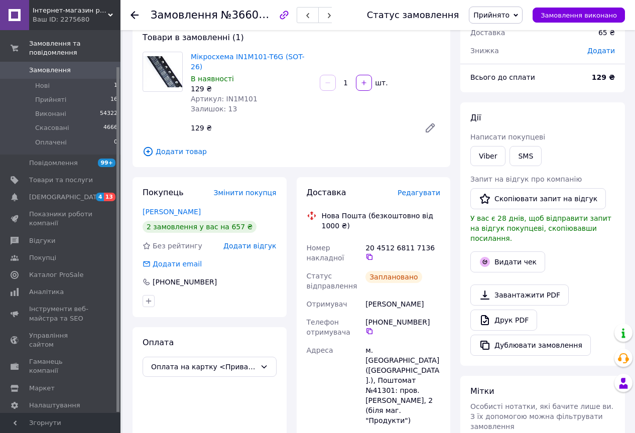
click at [231, 95] on span "Артикул: IN1M101" at bounding box center [224, 99] width 67 height 8
copy span "IN1M101"
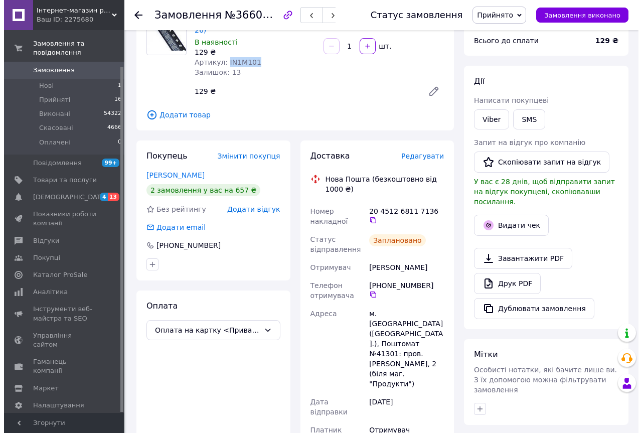
scroll to position [100, 0]
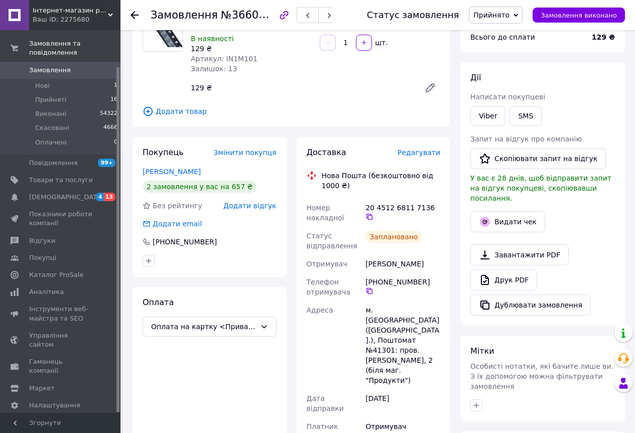
click at [428, 149] on span "Редагувати" at bounding box center [418, 153] width 43 height 8
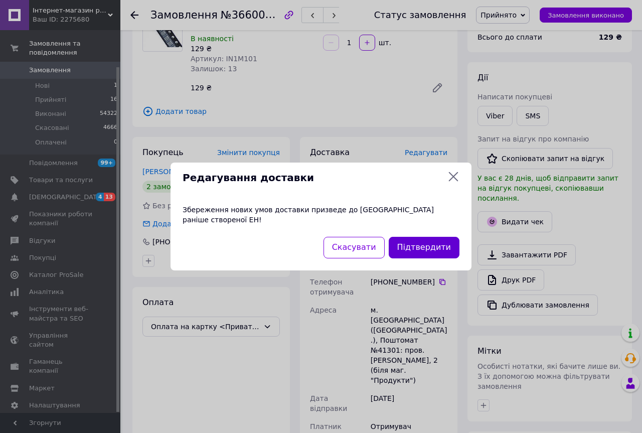
click at [424, 241] on button "Підтвердити" at bounding box center [424, 248] width 71 height 22
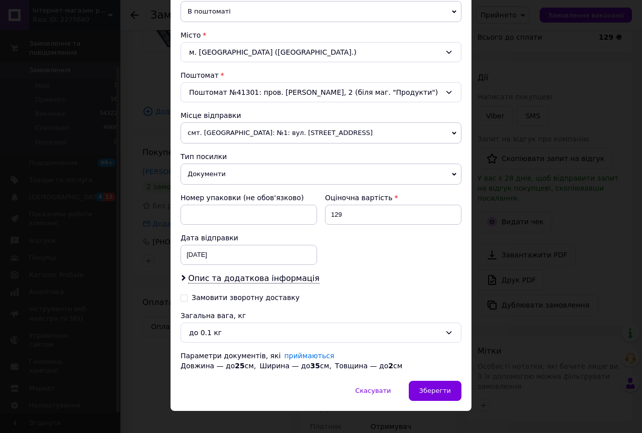
scroll to position [261, 0]
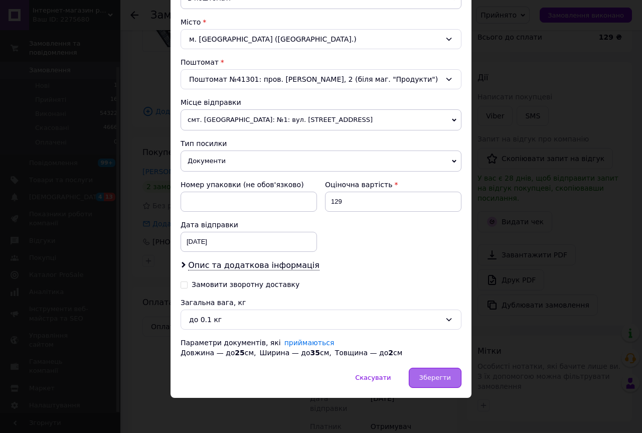
click at [432, 375] on span "Зберегти" at bounding box center [435, 378] width 32 height 8
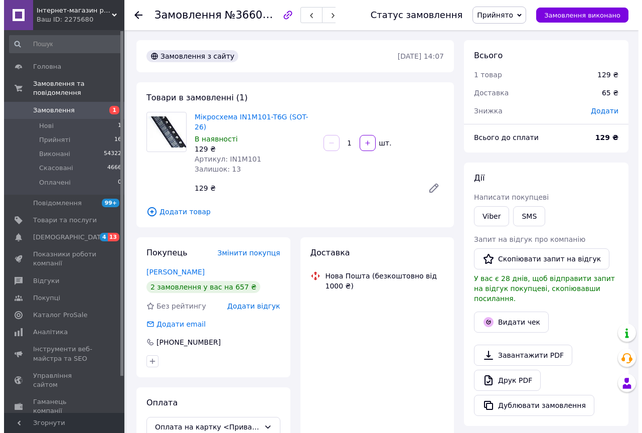
scroll to position [100, 0]
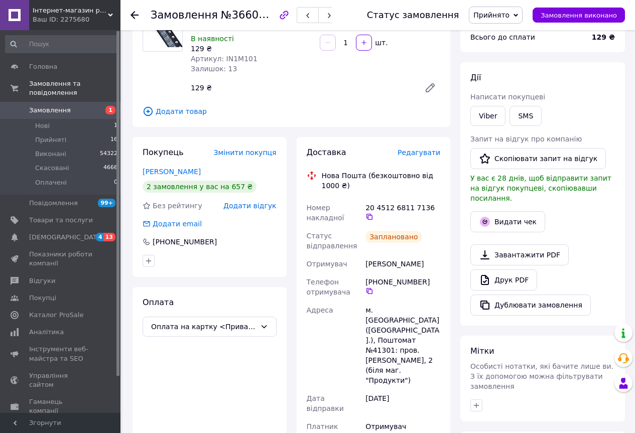
click at [419, 149] on span "Редагувати" at bounding box center [418, 153] width 43 height 8
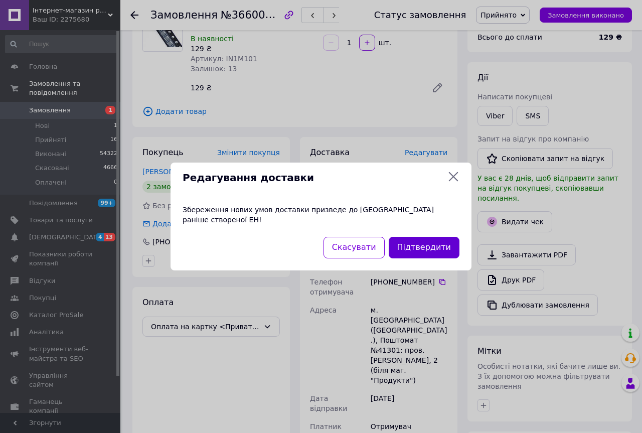
click at [417, 244] on button "Підтвердити" at bounding box center [424, 248] width 71 height 22
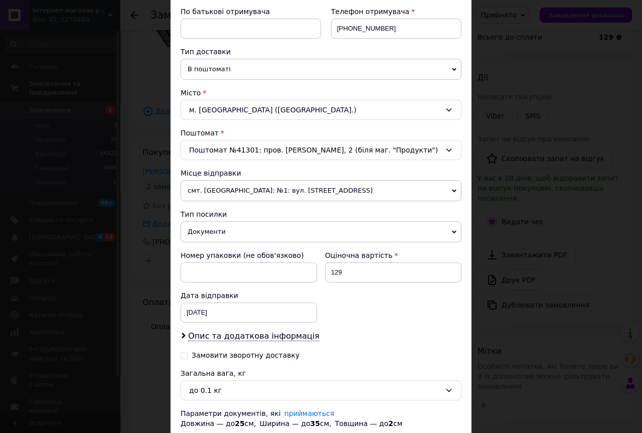
scroll to position [201, 0]
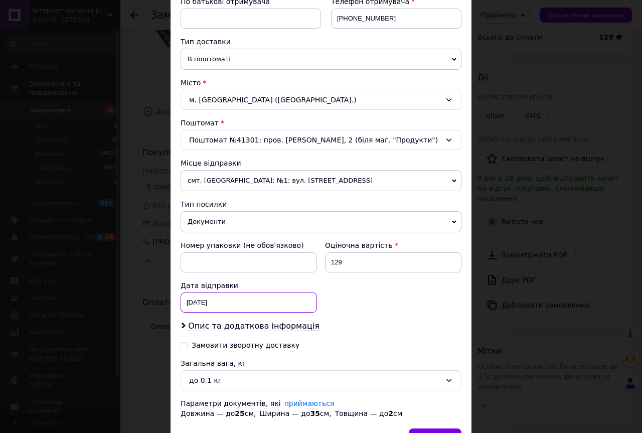
click at [210, 302] on div "[DATE] < 2025 > < Октябрь > Пн Вт Ср Чт Пт Сб Вс 29 30 1 2 3 4 5 6 7 8 9 10 11 …" at bounding box center [249, 302] width 136 height 20
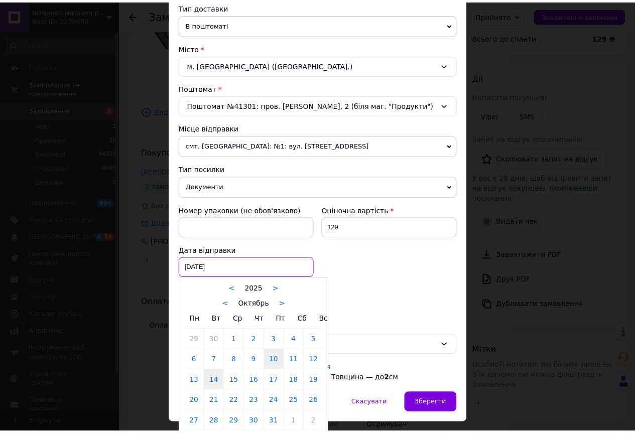
scroll to position [251, 0]
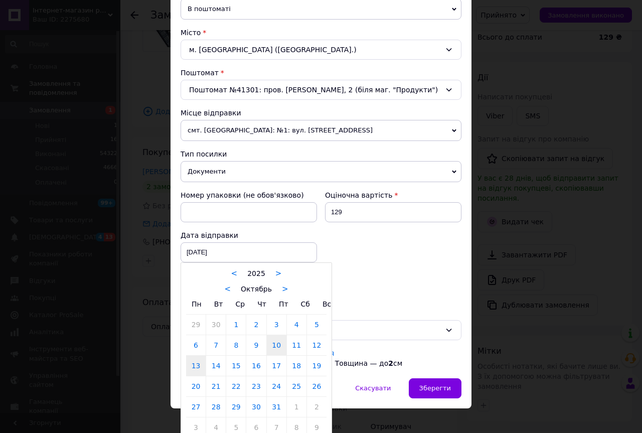
click at [197, 367] on link "13" at bounding box center [196, 366] width 20 height 20
type input "[DATE]"
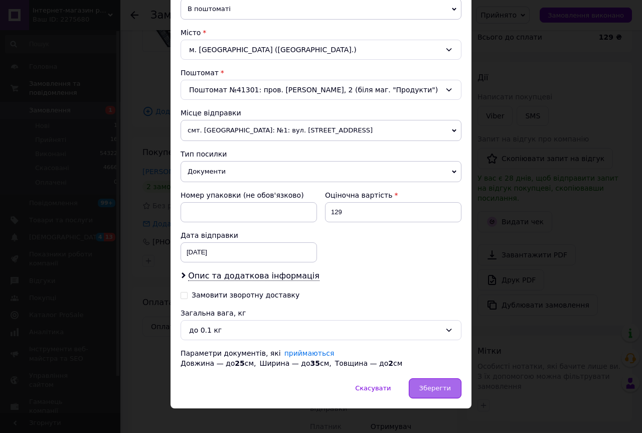
click at [437, 389] on span "Зберегти" at bounding box center [435, 388] width 32 height 8
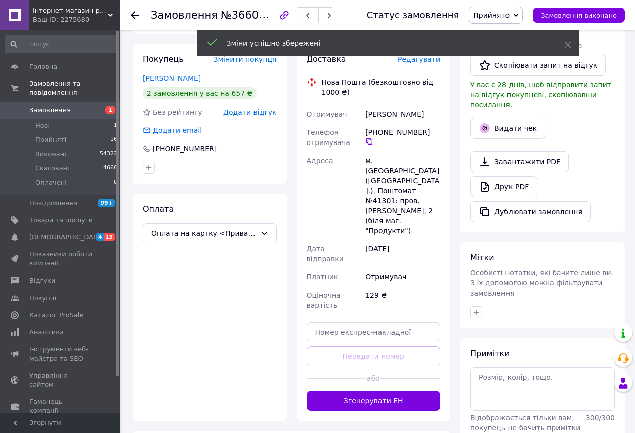
scroll to position [201, 0]
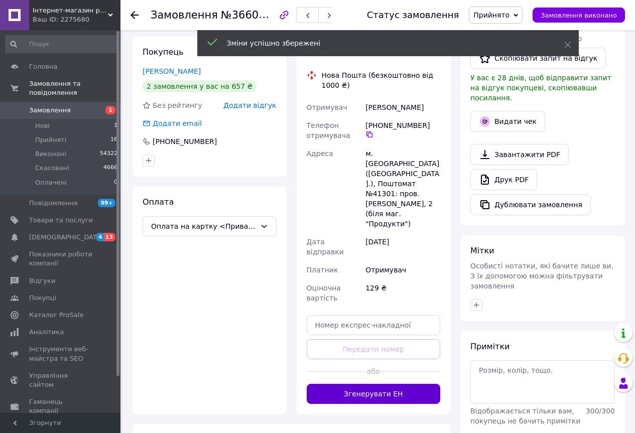
click at [367, 384] on button "Згенерувати ЕН" at bounding box center [374, 394] width 134 height 20
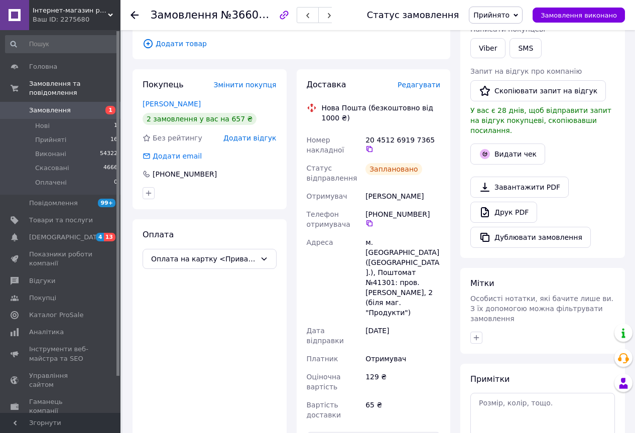
scroll to position [151, 0]
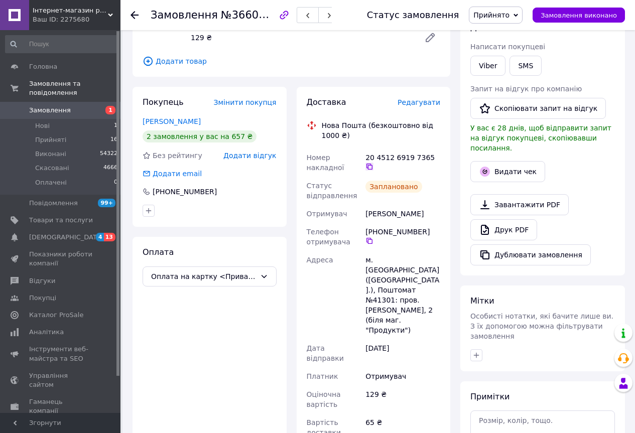
click at [372, 164] on icon at bounding box center [369, 167] width 6 height 6
click at [335, 16] on button "button" at bounding box center [329, 15] width 22 height 16
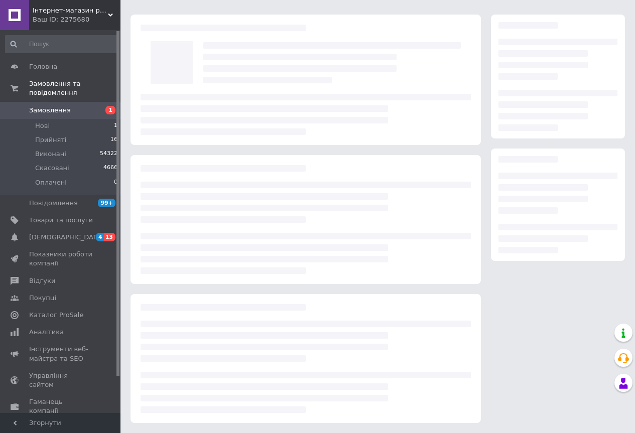
scroll to position [151, 0]
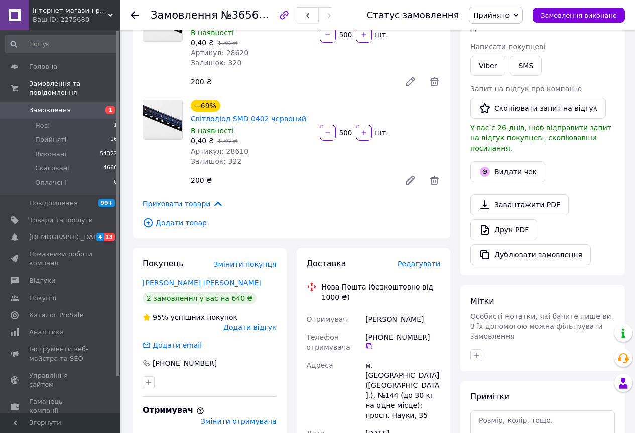
click at [308, 12] on span "button" at bounding box center [308, 16] width 6 height 8
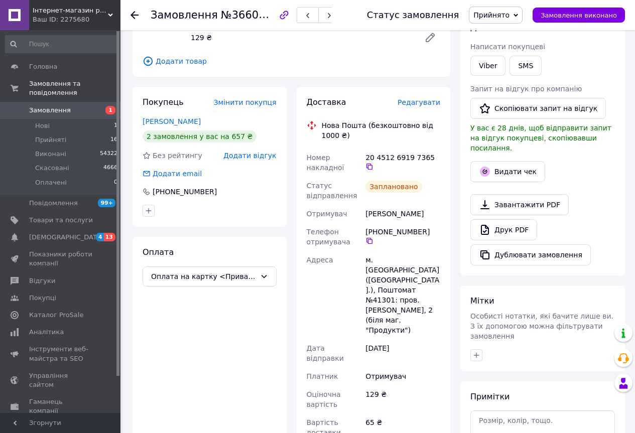
scroll to position [36, 0]
click at [328, 16] on icon "button" at bounding box center [329, 16] width 6 height 6
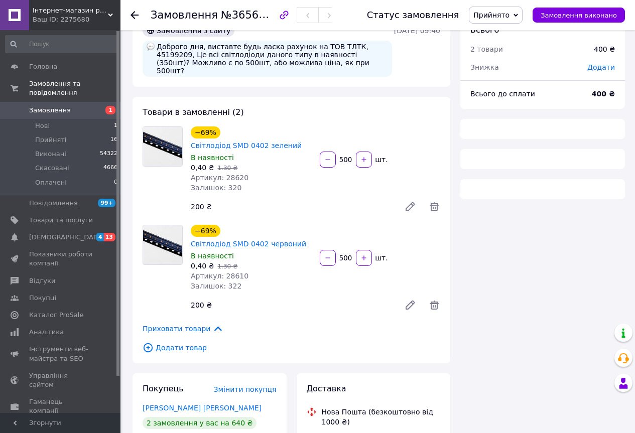
scroll to position [151, 0]
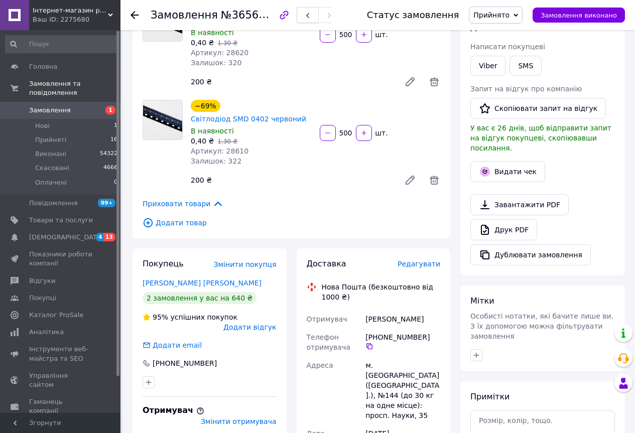
click at [309, 15] on icon "button" at bounding box center [308, 16] width 6 height 6
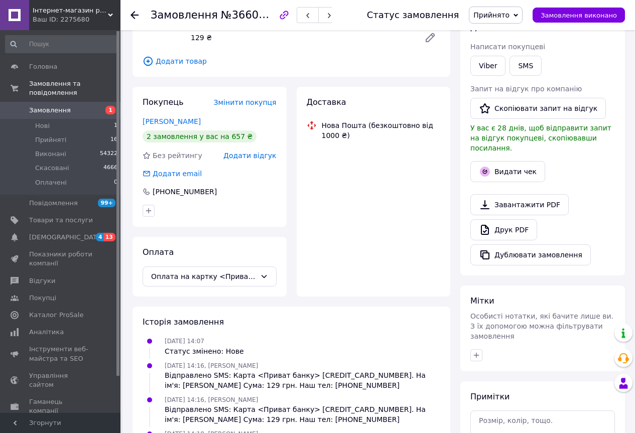
scroll to position [36, 0]
